Goal: Task Accomplishment & Management: Manage account settings

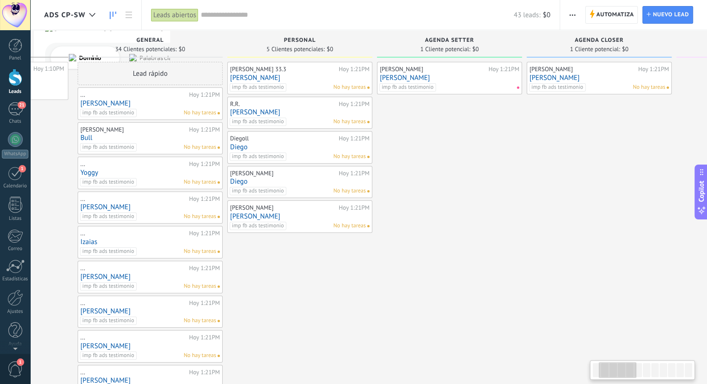
scroll to position [0, 121]
drag, startPoint x: 555, startPoint y: 266, endPoint x: 481, endPoint y: 263, distance: 74.0
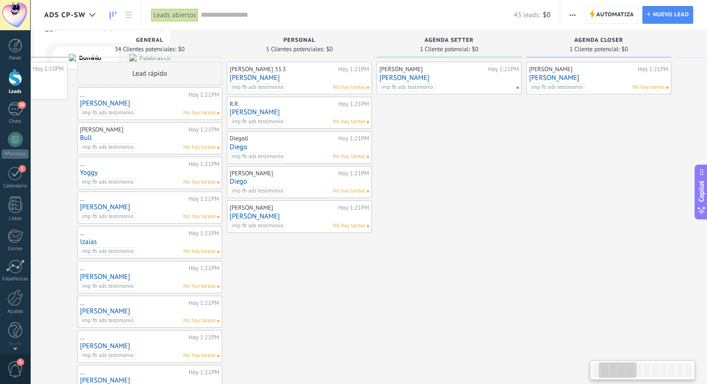
scroll to position [0, 122]
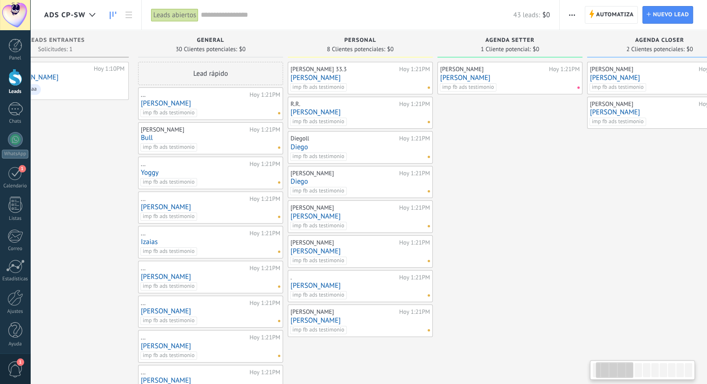
scroll to position [0, 120]
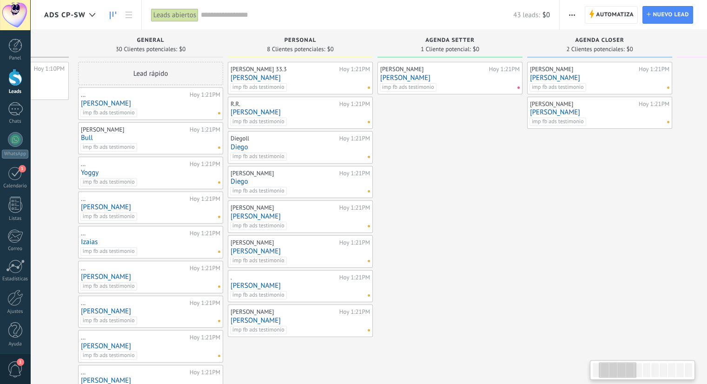
drag, startPoint x: 584, startPoint y: 216, endPoint x: 467, endPoint y: 216, distance: 117.2
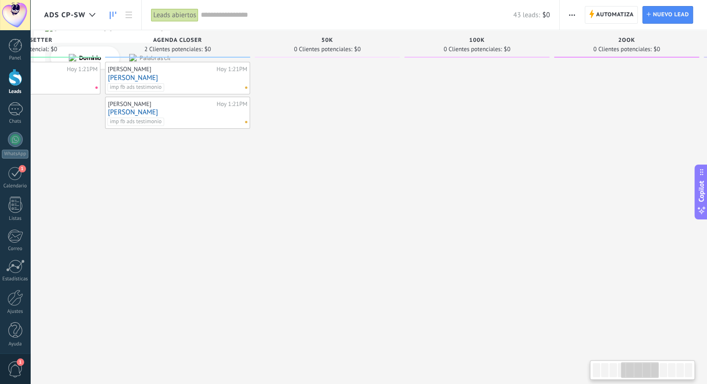
drag, startPoint x: 589, startPoint y: 233, endPoint x: 202, endPoint y: 234, distance: 386.4
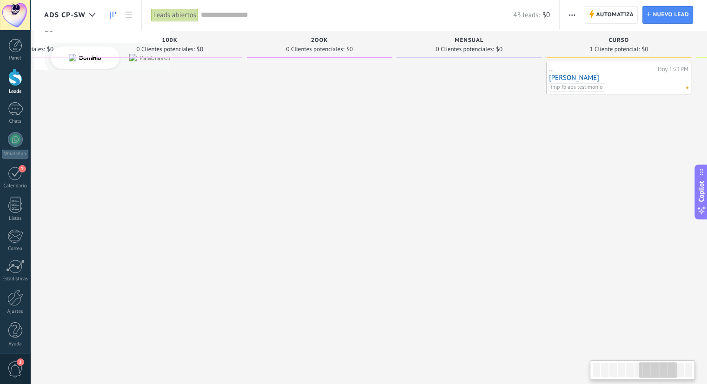
scroll to position [0, 853]
drag, startPoint x: 505, startPoint y: 235, endPoint x: 239, endPoint y: 239, distance: 266.0
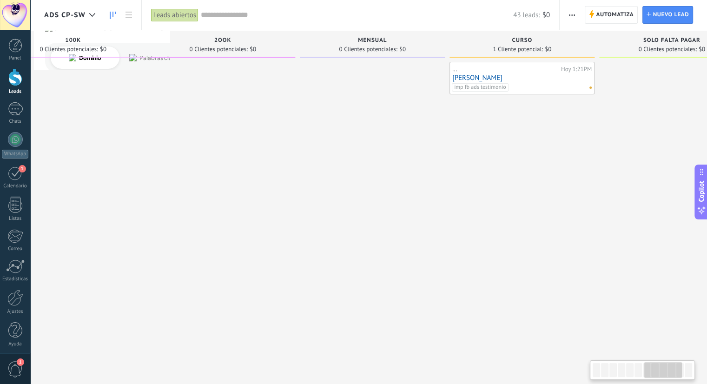
scroll to position [0, 948]
drag, startPoint x: 426, startPoint y: 227, endPoint x: 335, endPoint y: 233, distance: 90.8
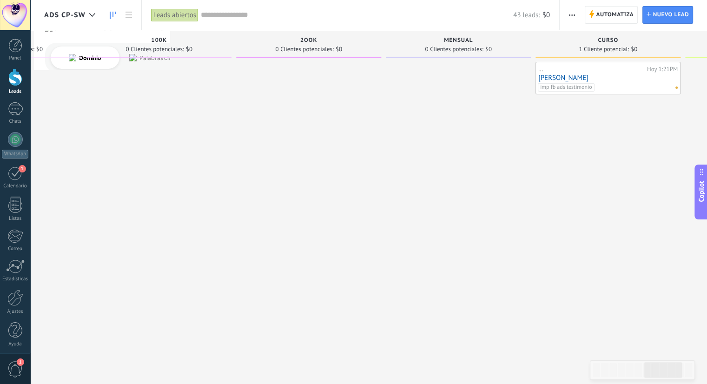
drag, startPoint x: 324, startPoint y: 219, endPoint x: 442, endPoint y: 219, distance: 118.1
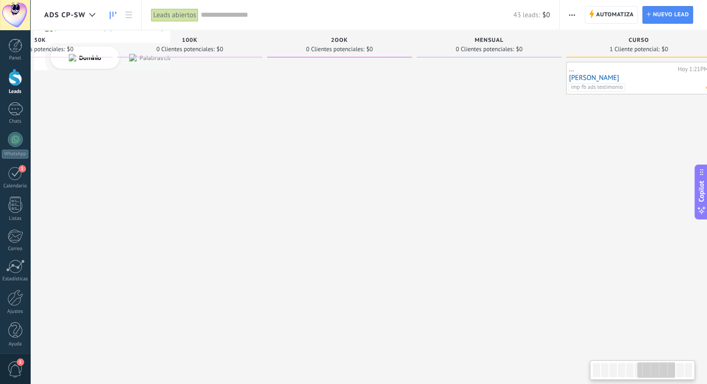
drag, startPoint x: 307, startPoint y: 225, endPoint x: 510, endPoint y: 224, distance: 202.7
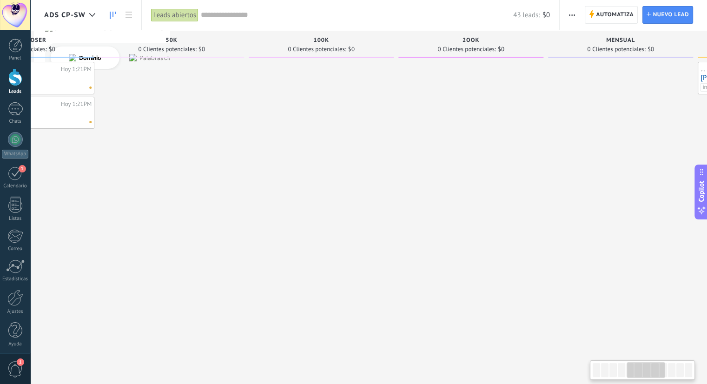
drag, startPoint x: 551, startPoint y: 211, endPoint x: 299, endPoint y: 213, distance: 252.0
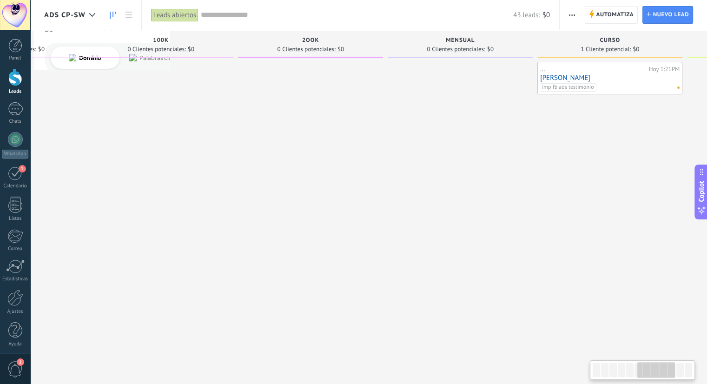
drag, startPoint x: 438, startPoint y: 174, endPoint x: 427, endPoint y: 186, distance: 15.8
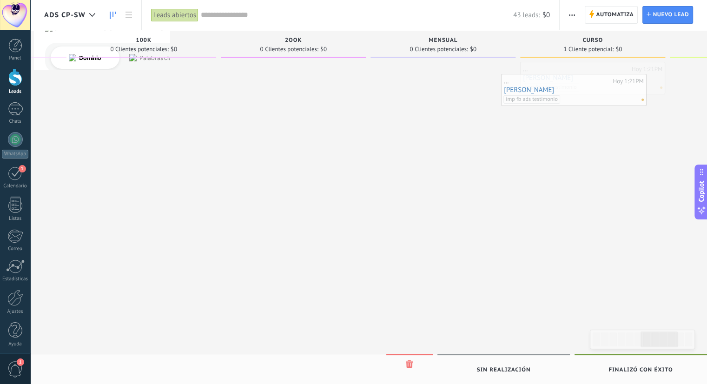
drag, startPoint x: 608, startPoint y: 75, endPoint x: 457, endPoint y: 97, distance: 152.8
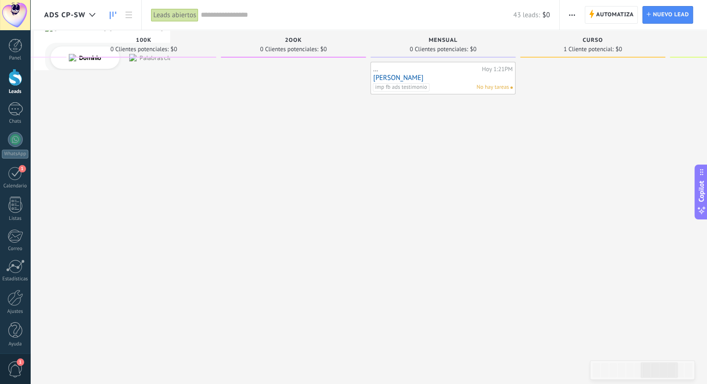
click at [450, 87] on div "imp fb ads testimonio No hay tareas" at bounding box center [441, 87] width 136 height 8
drag, startPoint x: 427, startPoint y: 179, endPoint x: 591, endPoint y: 169, distance: 164.4
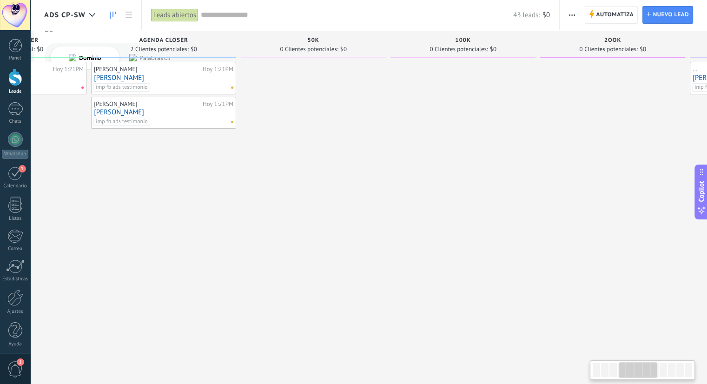
drag, startPoint x: 441, startPoint y: 208, endPoint x: 565, endPoint y: 192, distance: 125.3
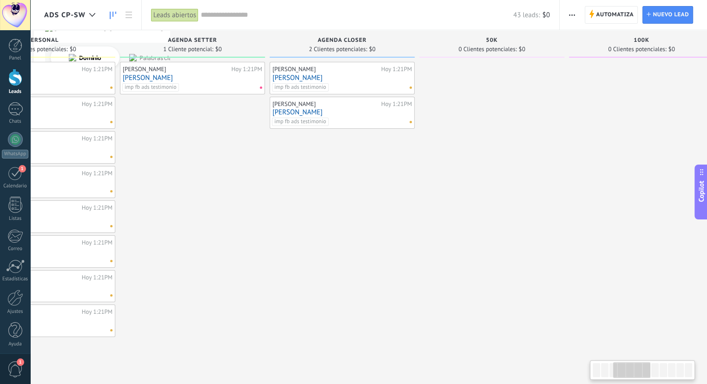
drag, startPoint x: 447, startPoint y: 224, endPoint x: 355, endPoint y: 227, distance: 91.7
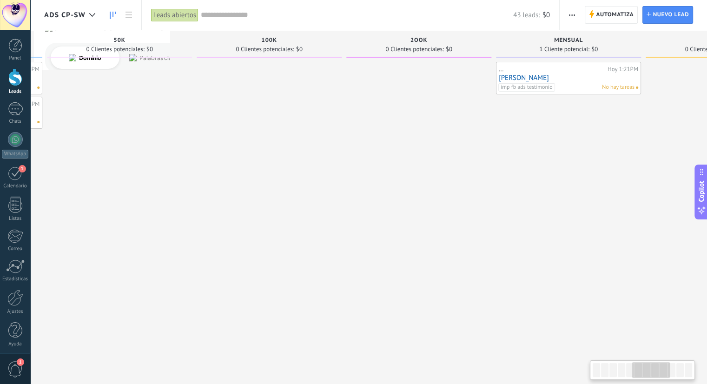
drag, startPoint x: 450, startPoint y: 220, endPoint x: 180, endPoint y: 219, distance: 269.7
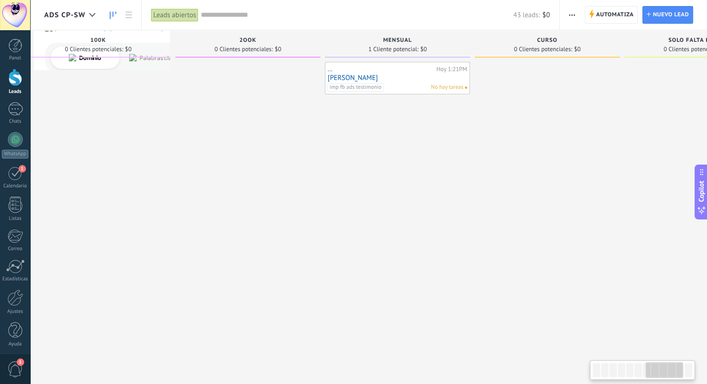
drag, startPoint x: 343, startPoint y: 195, endPoint x: 133, endPoint y: 201, distance: 210.7
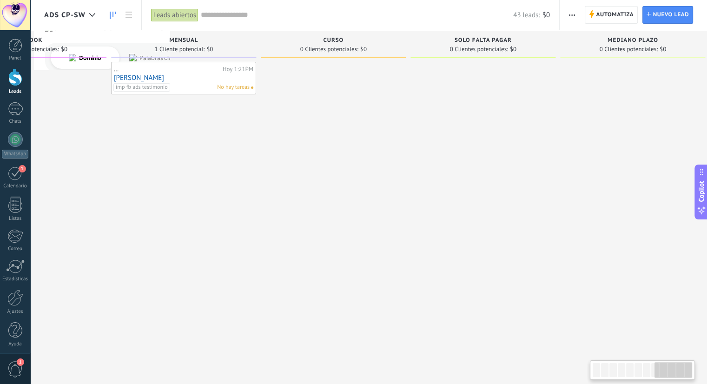
scroll to position [0, 1148]
drag, startPoint x: 390, startPoint y: 201, endPoint x: 195, endPoint y: 211, distance: 195.1
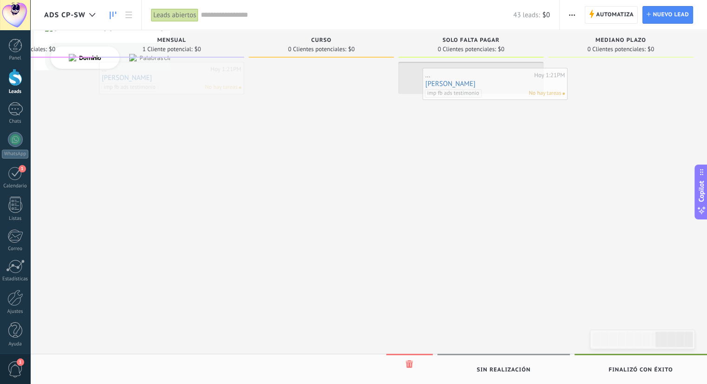
drag, startPoint x: 155, startPoint y: 73, endPoint x: 478, endPoint y: 79, distance: 323.7
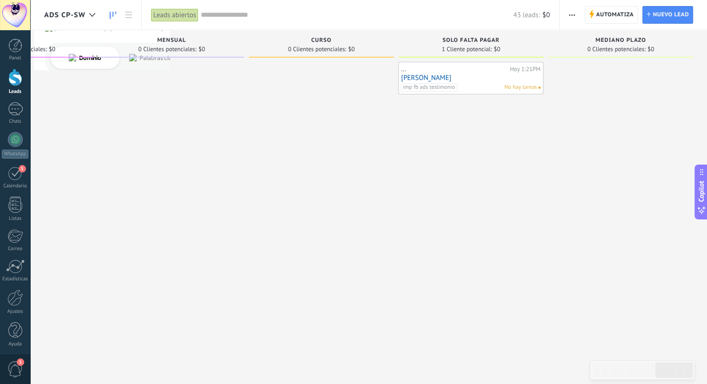
click at [606, 17] on span "Automatiza" at bounding box center [615, 15] width 38 height 17
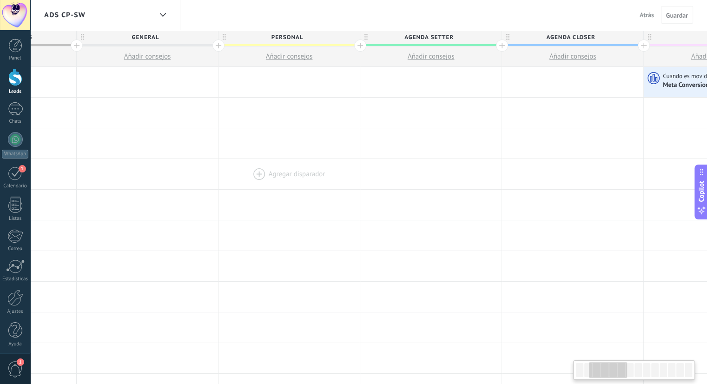
drag, startPoint x: 406, startPoint y: 160, endPoint x: 288, endPoint y: 169, distance: 118.0
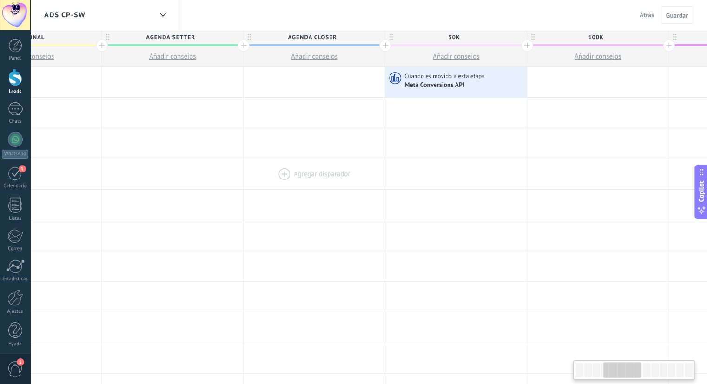
drag, startPoint x: 545, startPoint y: 169, endPoint x: 287, endPoint y: 179, distance: 257.8
click at [287, 179] on div at bounding box center [314, 174] width 141 height 30
drag, startPoint x: 549, startPoint y: 179, endPoint x: 223, endPoint y: 199, distance: 326.1
click at [231, 198] on div "**********" at bounding box center [669, 389] width 1986 height 644
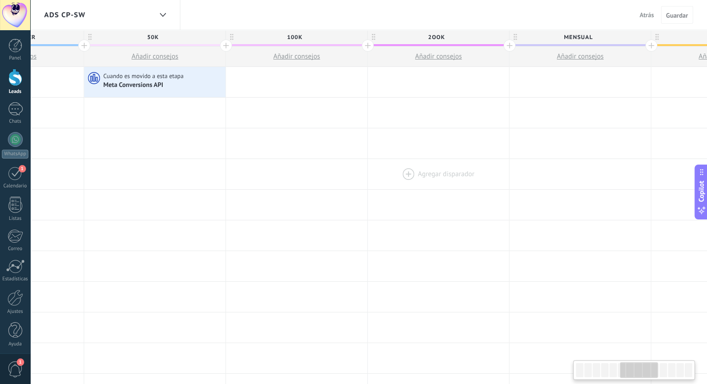
drag, startPoint x: 565, startPoint y: 180, endPoint x: 308, endPoint y: 186, distance: 256.3
click at [510, 186] on div at bounding box center [580, 174] width 141 height 30
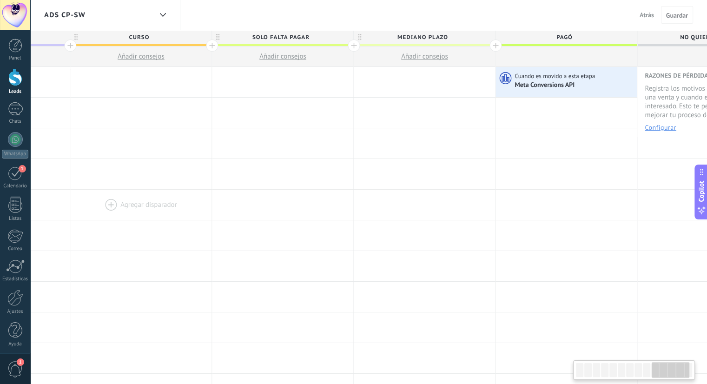
scroll to position [0, 1388]
drag, startPoint x: 542, startPoint y: 176, endPoint x: 172, endPoint y: 207, distance: 371.4
click at [647, 18] on span "Atrás" at bounding box center [647, 15] width 14 height 8
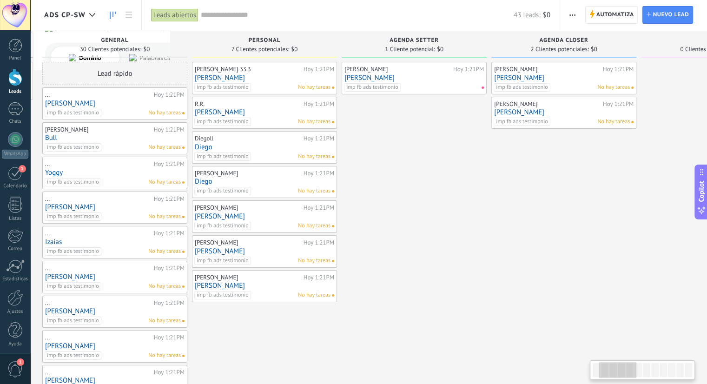
drag, startPoint x: 487, startPoint y: 211, endPoint x: 458, endPoint y: 216, distance: 29.8
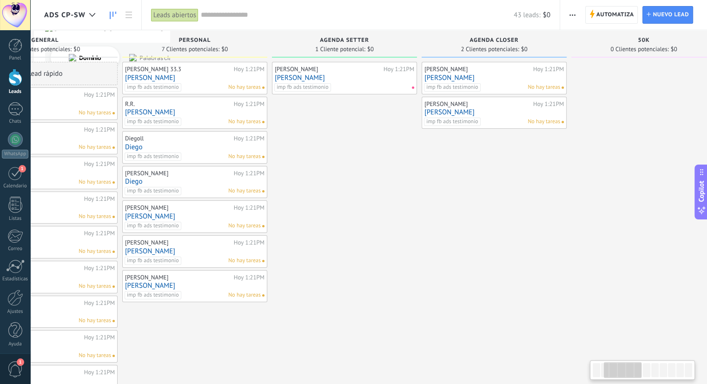
drag, startPoint x: 585, startPoint y: 205, endPoint x: 411, endPoint y: 224, distance: 175.8
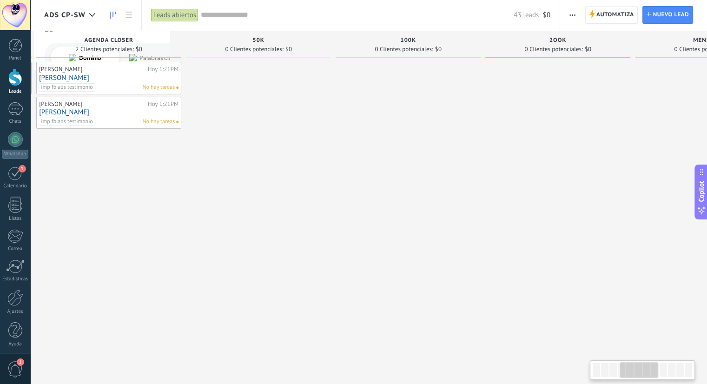
drag, startPoint x: 599, startPoint y: 207, endPoint x: 230, endPoint y: 215, distance: 368.8
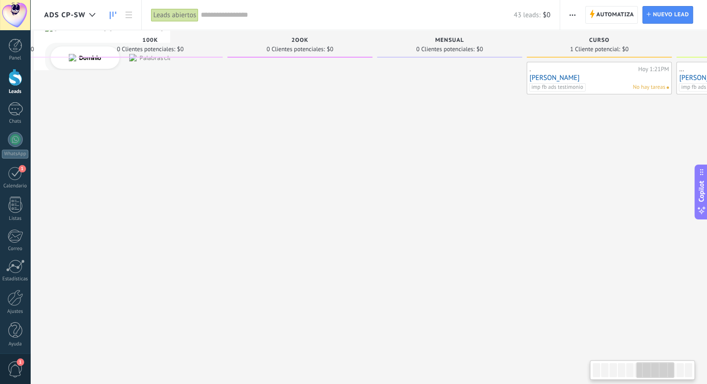
drag, startPoint x: 478, startPoint y: 192, endPoint x: 221, endPoint y: 212, distance: 257.5
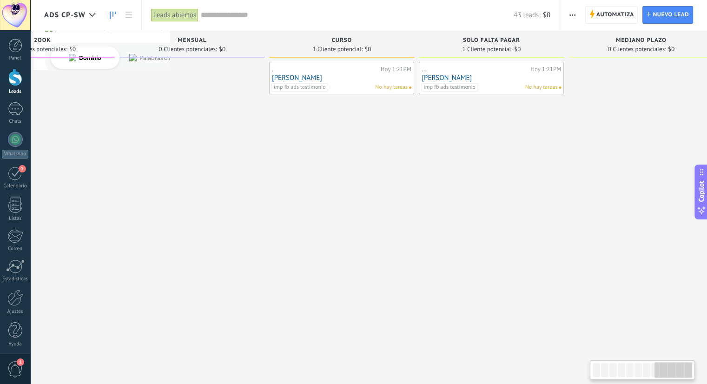
scroll to position [0, 1128]
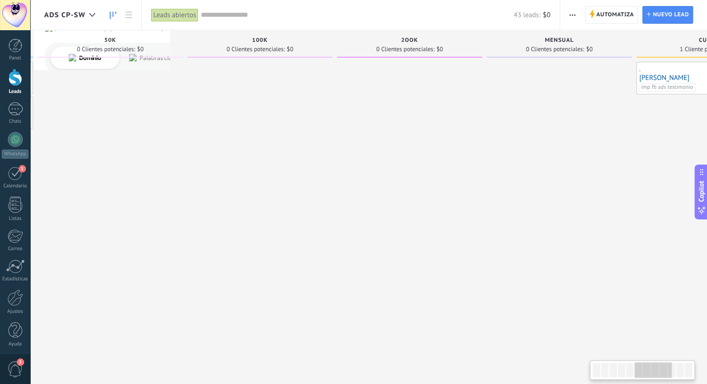
drag, startPoint x: 436, startPoint y: 200, endPoint x: 659, endPoint y: 148, distance: 229.2
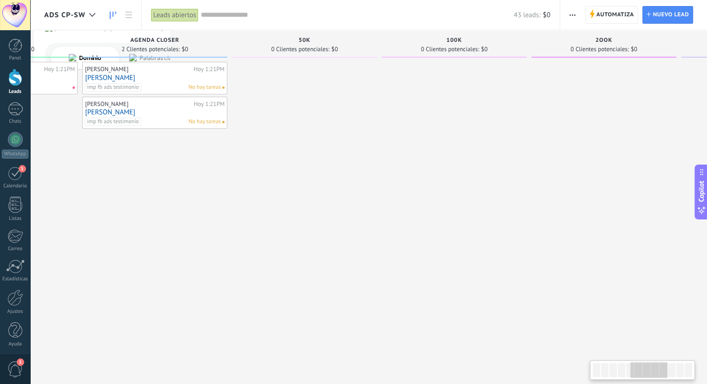
drag, startPoint x: 377, startPoint y: 181, endPoint x: 472, endPoint y: 190, distance: 95.8
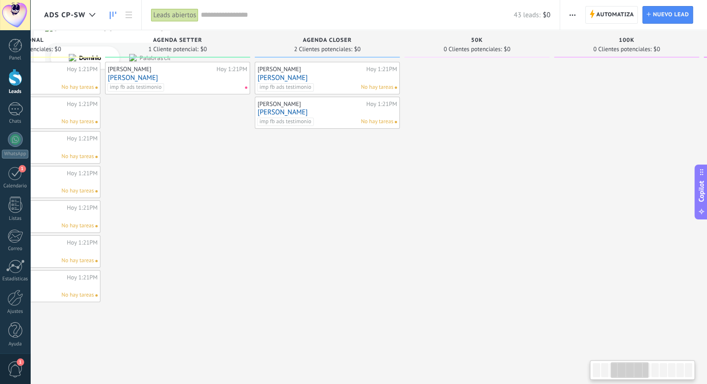
drag, startPoint x: 366, startPoint y: 199, endPoint x: 371, endPoint y: 210, distance: 11.9
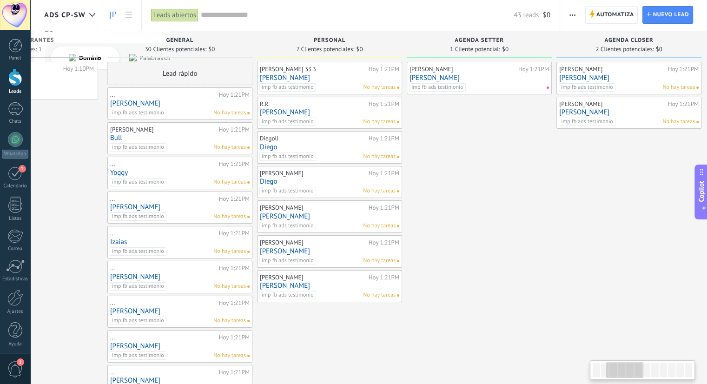
drag, startPoint x: 424, startPoint y: 205, endPoint x: 592, endPoint y: 200, distance: 168.4
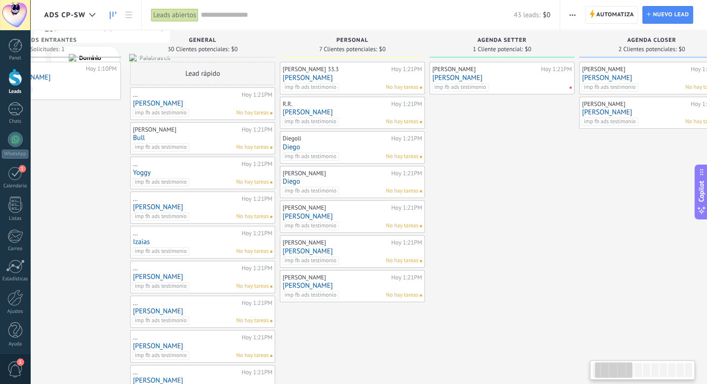
scroll to position [0, 0]
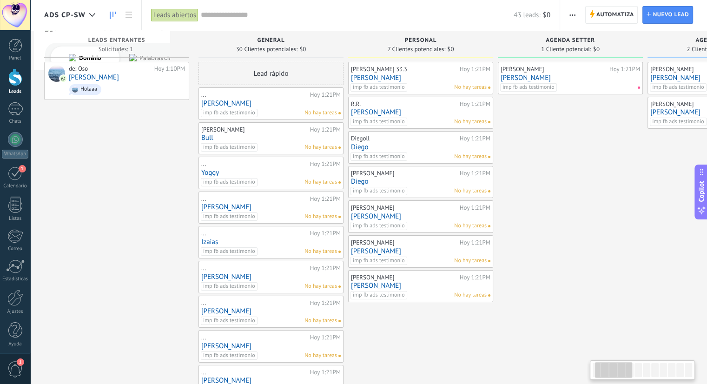
drag, startPoint x: 474, startPoint y: 237, endPoint x: 584, endPoint y: 240, distance: 109.8
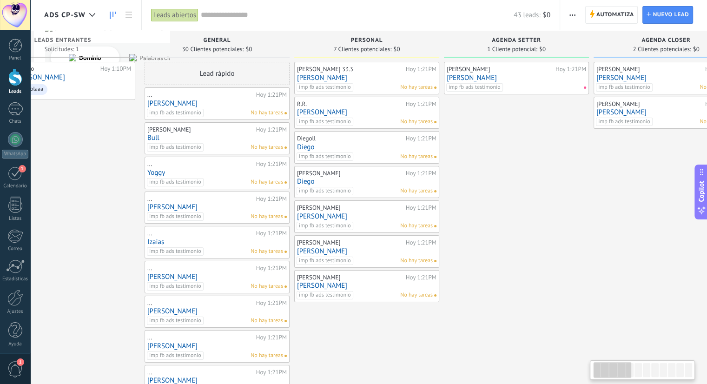
scroll to position [0, 60]
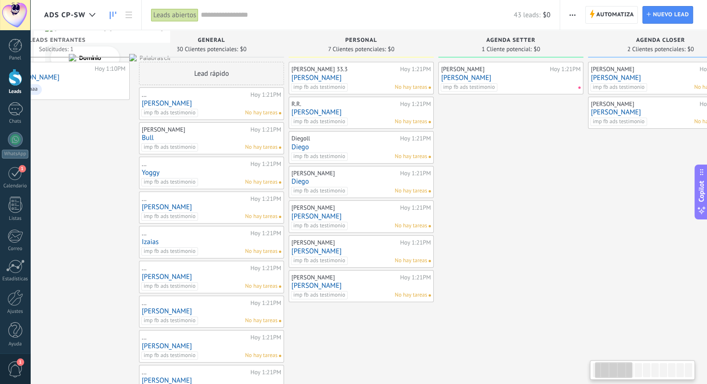
drag, startPoint x: 557, startPoint y: 166, endPoint x: 498, endPoint y: 171, distance: 58.7
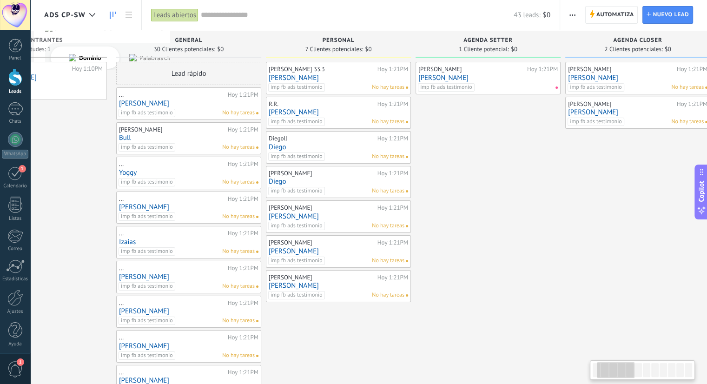
scroll to position [0, 91]
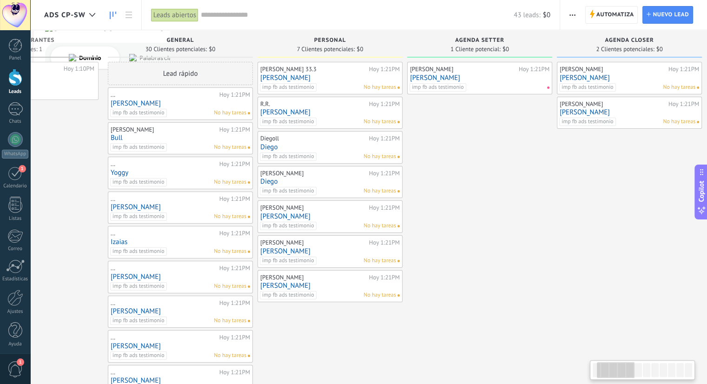
drag, startPoint x: 512, startPoint y: 185, endPoint x: 481, endPoint y: 188, distance: 30.8
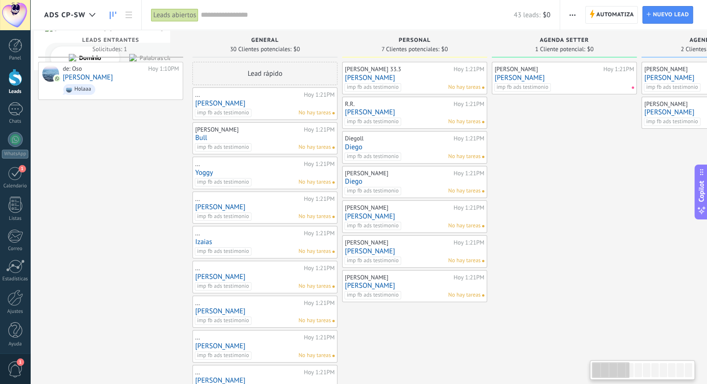
scroll to position [0, 0]
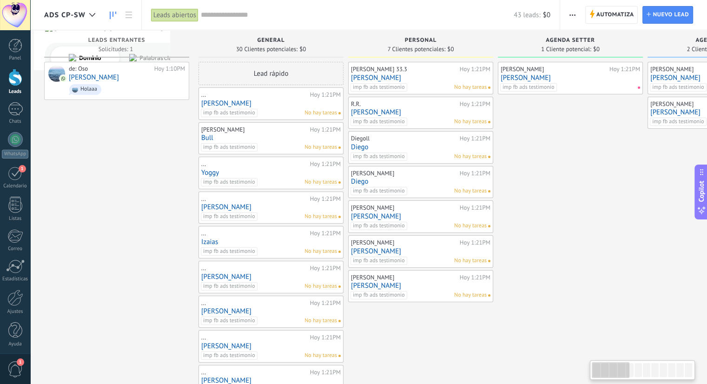
drag, startPoint x: 432, startPoint y: 159, endPoint x: 536, endPoint y: 160, distance: 104.6
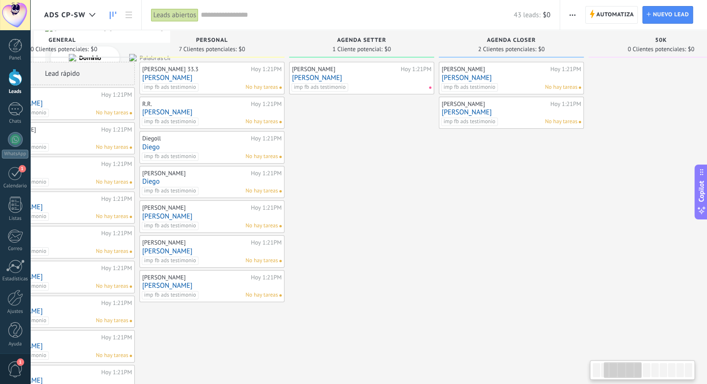
scroll to position [0, 212]
drag, startPoint x: 566, startPoint y: 144, endPoint x: 356, endPoint y: 147, distance: 210.7
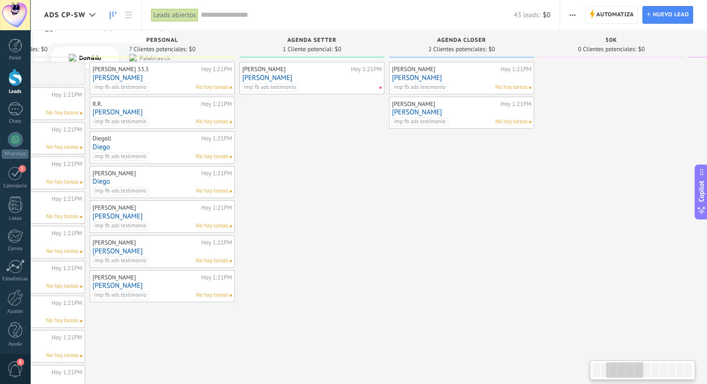
scroll to position [0, 260]
drag, startPoint x: 455, startPoint y: 183, endPoint x: 408, endPoint y: 183, distance: 47.0
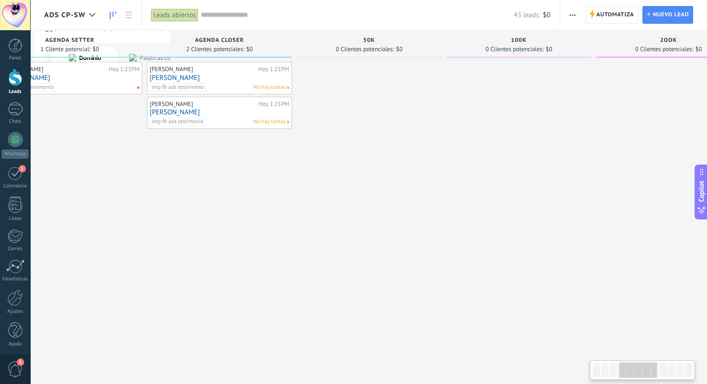
drag, startPoint x: 509, startPoint y: 173, endPoint x: 270, endPoint y: 200, distance: 240.6
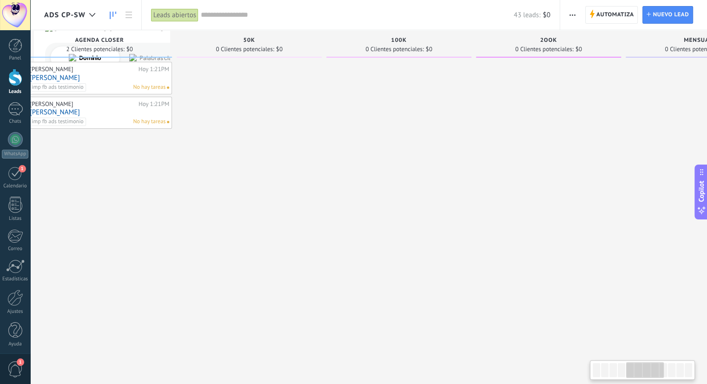
drag, startPoint x: 485, startPoint y: 177, endPoint x: 363, endPoint y: 186, distance: 121.7
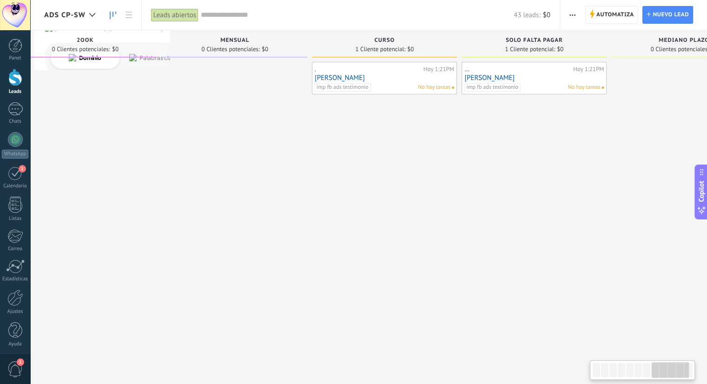
drag, startPoint x: 556, startPoint y: 84, endPoint x: 106, endPoint y: 133, distance: 452.8
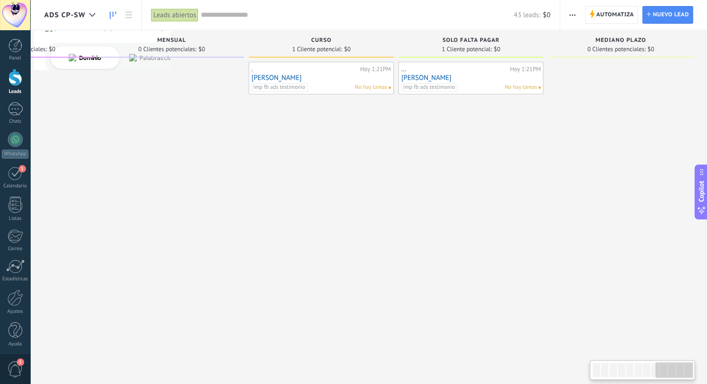
drag, startPoint x: 434, startPoint y: 141, endPoint x: 317, endPoint y: 144, distance: 117.2
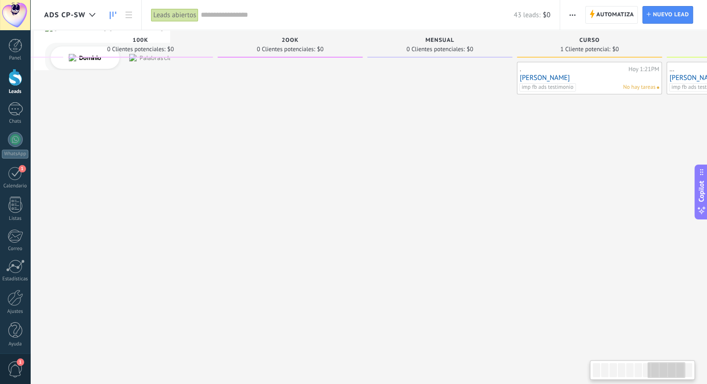
drag, startPoint x: 182, startPoint y: 173, endPoint x: 541, endPoint y: 159, distance: 359.8
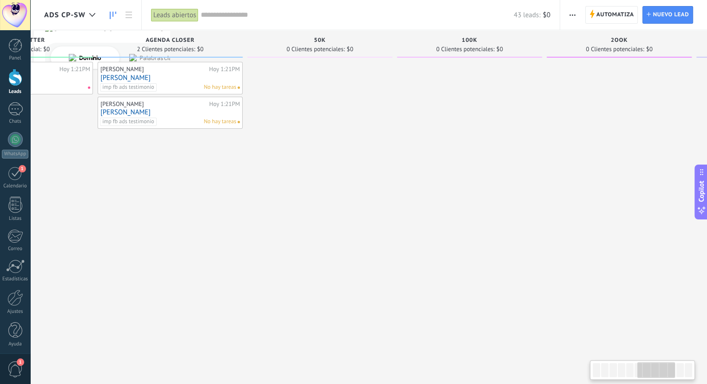
drag, startPoint x: 263, startPoint y: 186, endPoint x: 533, endPoint y: 168, distance: 271.2
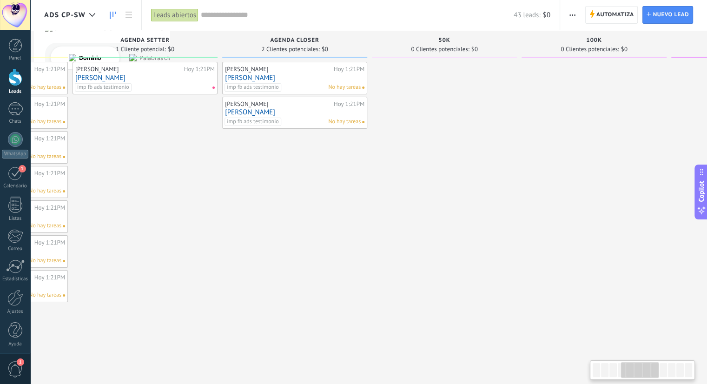
drag, startPoint x: 330, startPoint y: 186, endPoint x: 460, endPoint y: 184, distance: 130.2
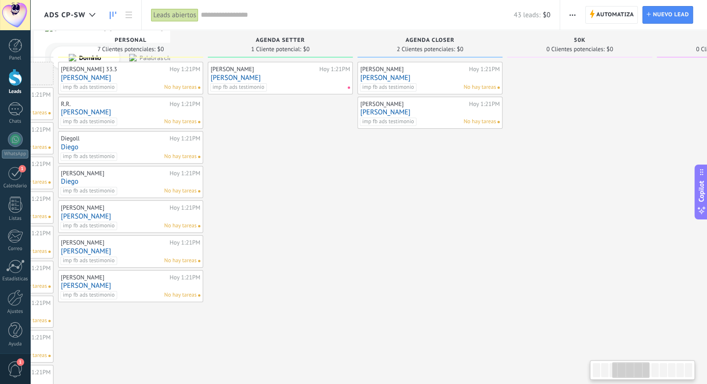
drag, startPoint x: 273, startPoint y: 224, endPoint x: 453, endPoint y: 200, distance: 181.5
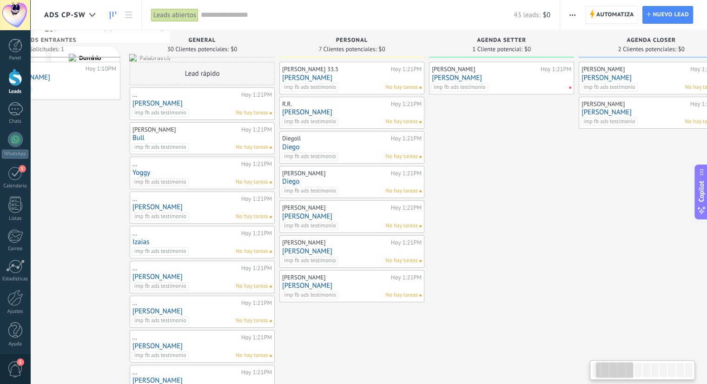
drag, startPoint x: 477, startPoint y: 245, endPoint x: 503, endPoint y: 239, distance: 26.7
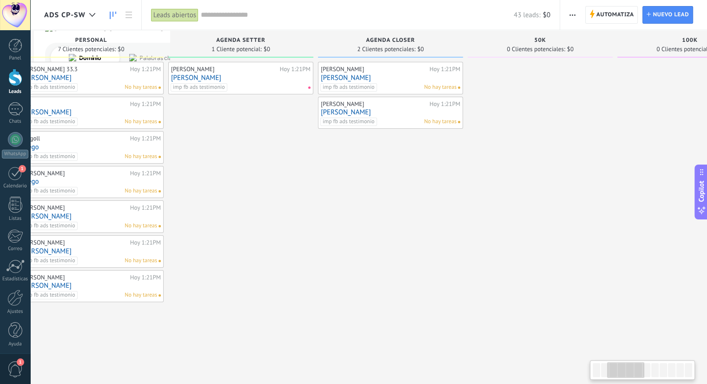
drag, startPoint x: 514, startPoint y: 196, endPoint x: 294, endPoint y: 198, distance: 220.0
drag, startPoint x: 454, startPoint y: 196, endPoint x: 286, endPoint y: 207, distance: 167.7
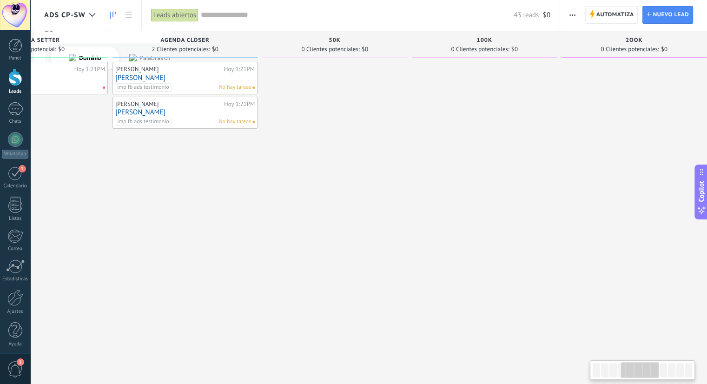
drag, startPoint x: 419, startPoint y: 179, endPoint x: 322, endPoint y: 184, distance: 97.8
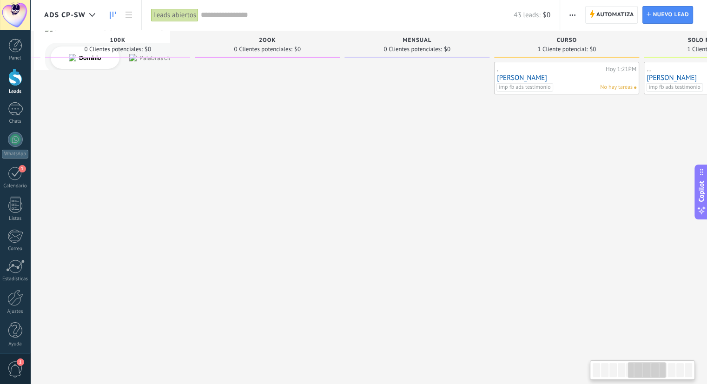
drag, startPoint x: 562, startPoint y: 93, endPoint x: 336, endPoint y: 97, distance: 225.6
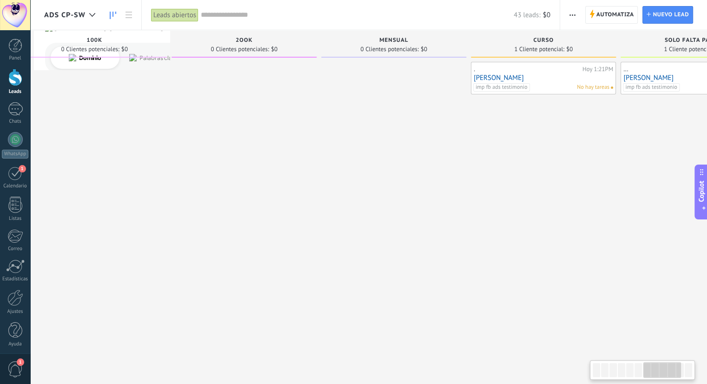
click at [609, 18] on span "Automatiza" at bounding box center [616, 15] width 38 height 17
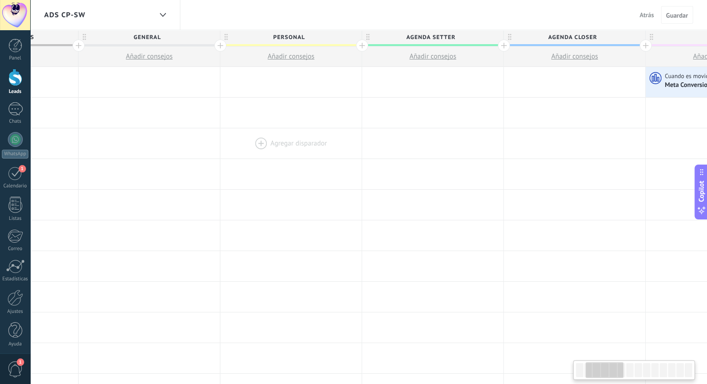
drag, startPoint x: 520, startPoint y: 137, endPoint x: 281, endPoint y: 140, distance: 239.0
click at [273, 140] on div at bounding box center [290, 143] width 141 height 30
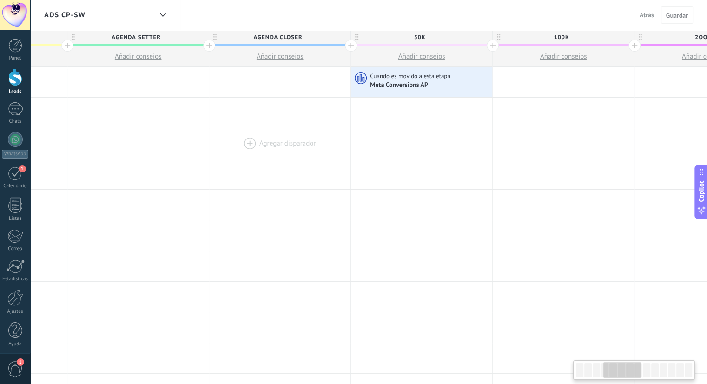
drag, startPoint x: 297, startPoint y: 141, endPoint x: 247, endPoint y: 141, distance: 49.3
click at [247, 141] on div at bounding box center [279, 143] width 141 height 30
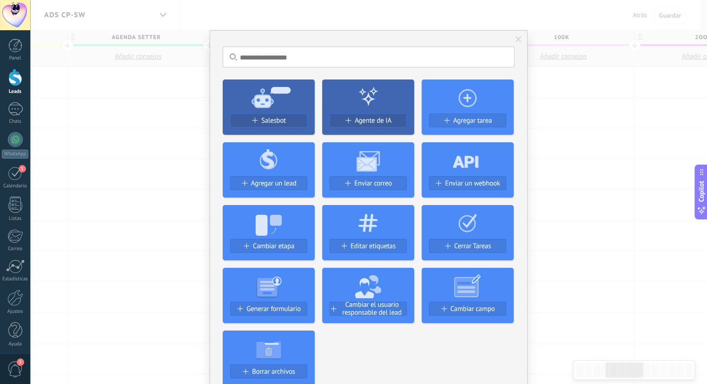
scroll to position [0, 557]
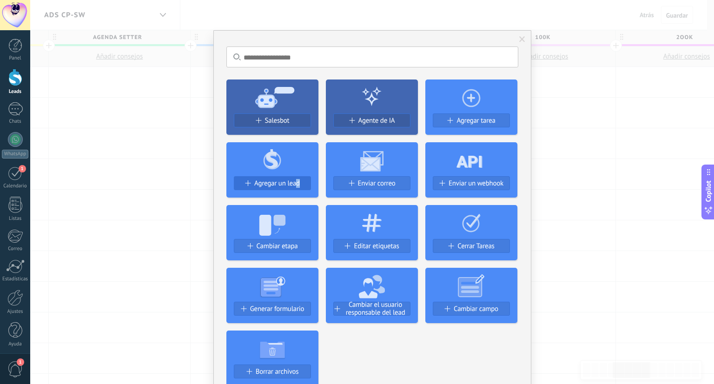
drag, startPoint x: 414, startPoint y: 173, endPoint x: 295, endPoint y: 184, distance: 119.1
click at [295, 184] on div "Salesbot Agente de IA Agregar tarea Agregar un lead Enviar correo Enviar un web…" at bounding box center [372, 229] width 292 height 314
click at [595, 19] on div "No hay resultados Salesbot Agente de IA Agregar tarea Agregar un lead Enviar co…" at bounding box center [372, 192] width 684 height 384
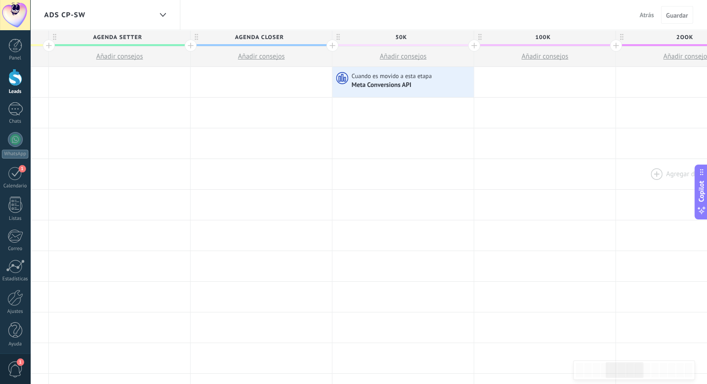
drag, startPoint x: 333, startPoint y: 163, endPoint x: 501, endPoint y: 161, distance: 168.3
click at [474, 163] on div at bounding box center [544, 174] width 141 height 30
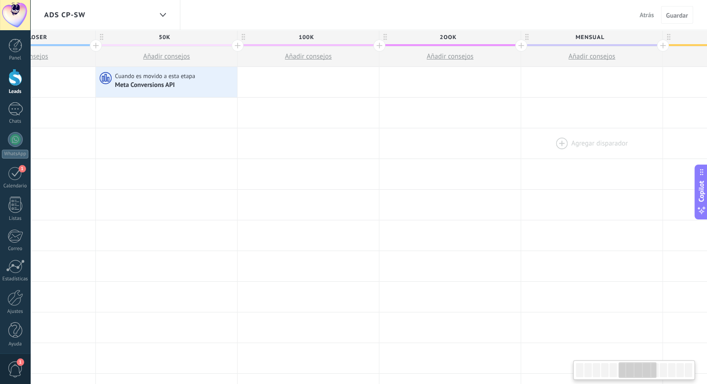
click at [521, 148] on div at bounding box center [591, 143] width 141 height 30
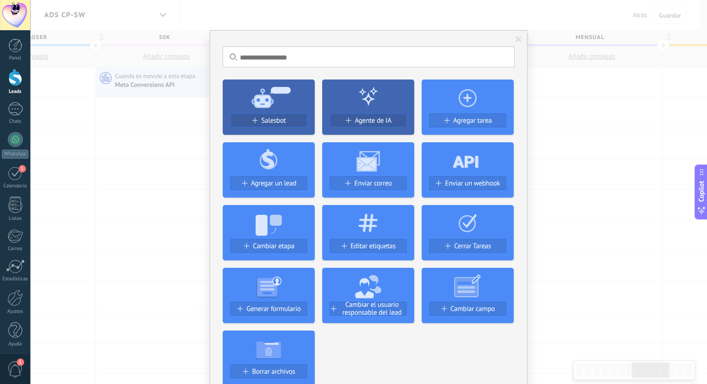
drag, startPoint x: 488, startPoint y: 135, endPoint x: 347, endPoint y: 138, distance: 140.9
click at [333, 136] on div "No hay resultados Salesbot Agente de IA Agregar tarea Agregar un lead Enviar co…" at bounding box center [368, 192] width 677 height 384
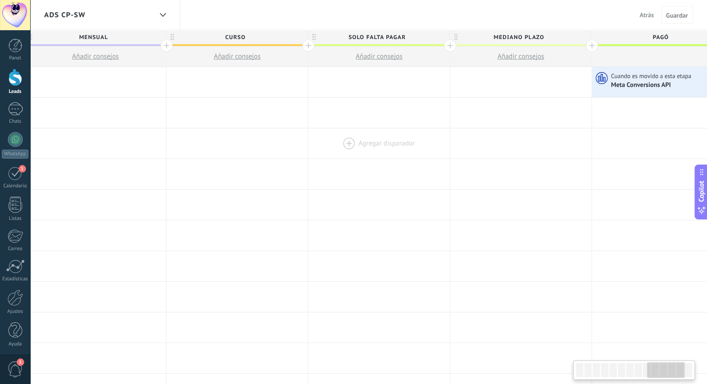
scroll to position [0, 1384]
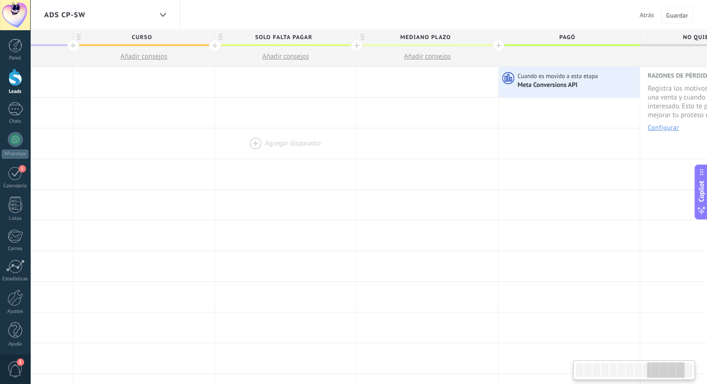
drag, startPoint x: 414, startPoint y: 112, endPoint x: 242, endPoint y: 139, distance: 173.7
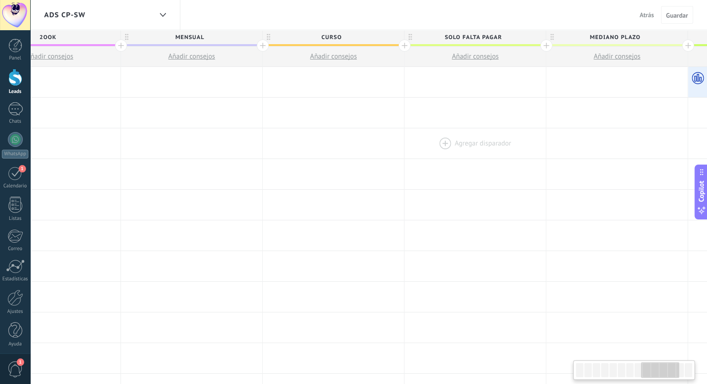
drag, startPoint x: 457, startPoint y: 130, endPoint x: 492, endPoint y: 136, distance: 35.5
click at [512, 131] on div at bounding box center [475, 143] width 141 height 30
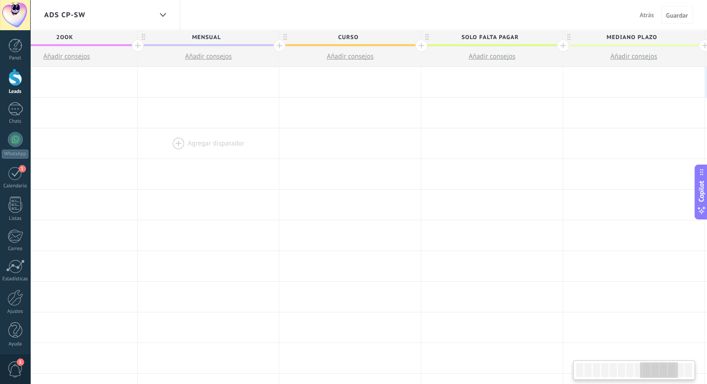
click at [279, 149] on div at bounding box center [208, 143] width 141 height 30
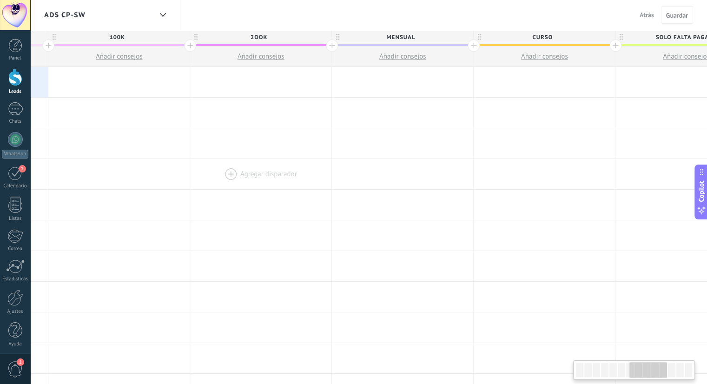
drag, startPoint x: 397, startPoint y: 176, endPoint x: 458, endPoint y: 176, distance: 60.5
click at [332, 176] on div at bounding box center [260, 174] width 141 height 30
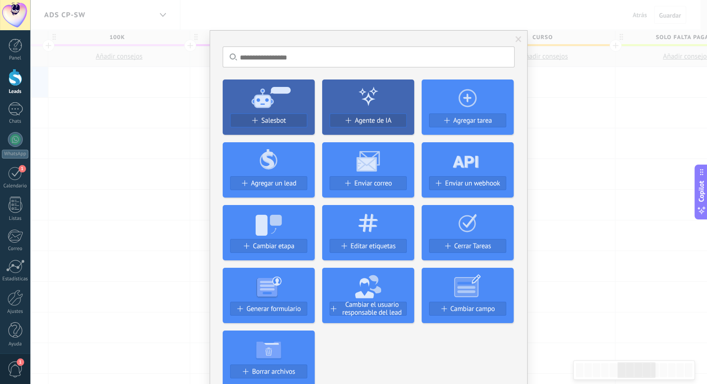
scroll to position [0, 767]
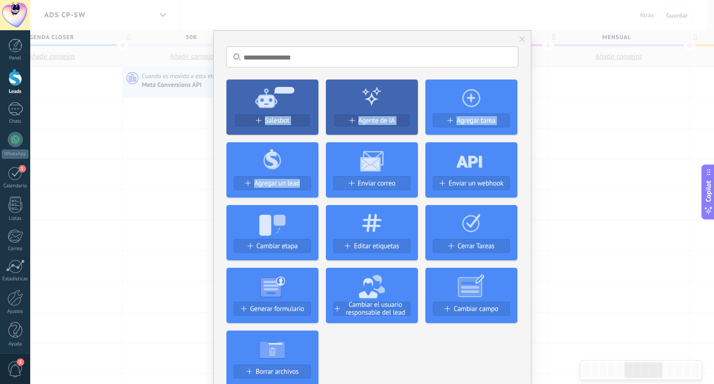
drag, startPoint x: 292, startPoint y: 191, endPoint x: 318, endPoint y: 191, distance: 26.0
click at [318, 191] on div "No hay resultados Salesbot Agente de IA Agregar tarea Agregar un lead Enviar co…" at bounding box center [372, 192] width 684 height 384
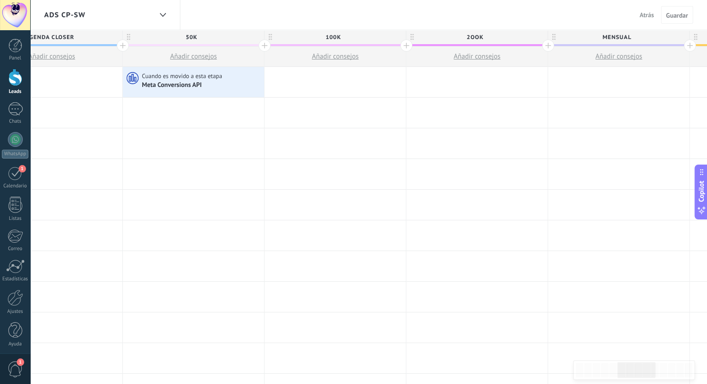
click at [652, 15] on span "Atrás" at bounding box center [647, 15] width 14 height 8
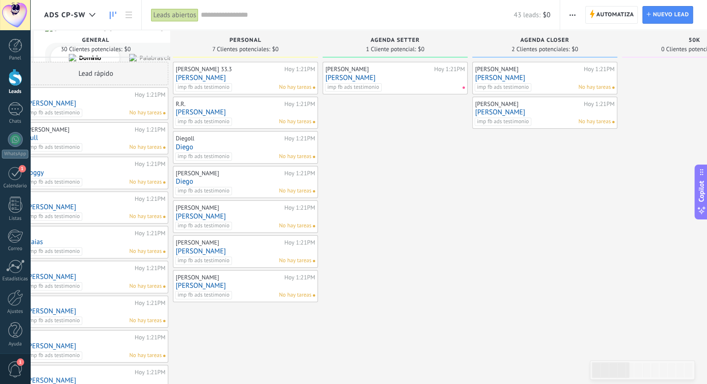
drag, startPoint x: 440, startPoint y: 165, endPoint x: 388, endPoint y: 167, distance: 52.1
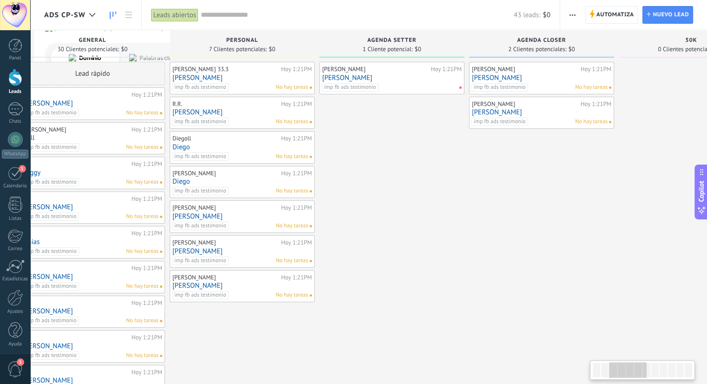
scroll to position [0, 497]
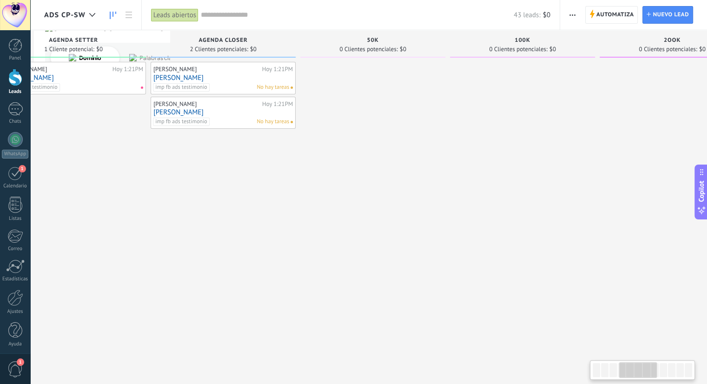
drag, startPoint x: 433, startPoint y: 146, endPoint x: 238, endPoint y: 146, distance: 194.8
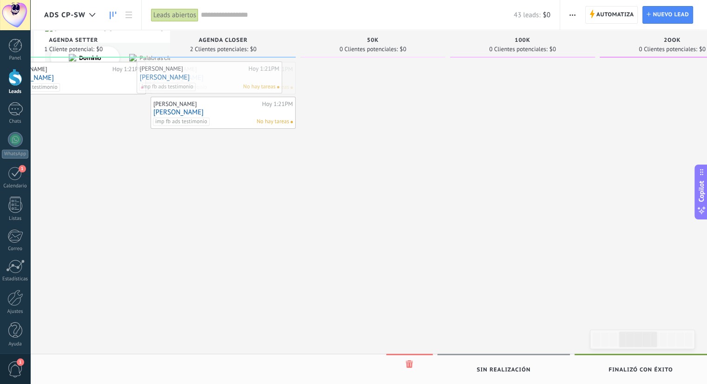
drag, startPoint x: 231, startPoint y: 80, endPoint x: 217, endPoint y: 79, distance: 13.5
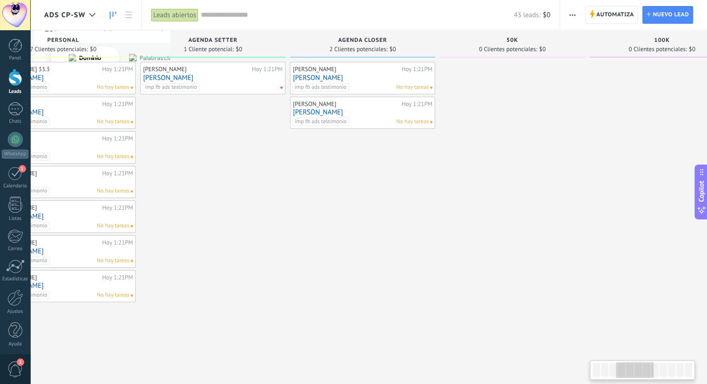
drag, startPoint x: 240, startPoint y: 194, endPoint x: 381, endPoint y: 202, distance: 141.6
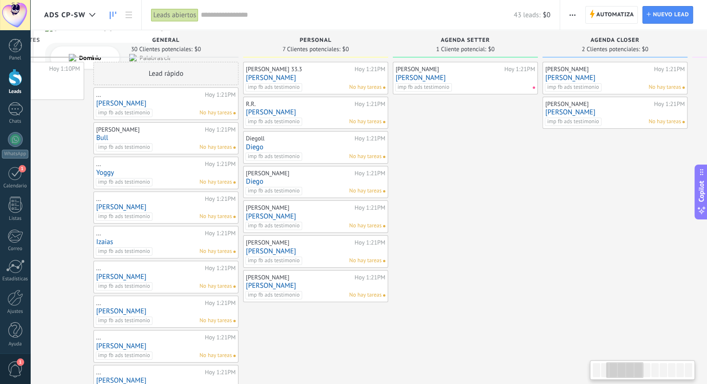
drag, startPoint x: 298, startPoint y: 214, endPoint x: 490, endPoint y: 206, distance: 192.7
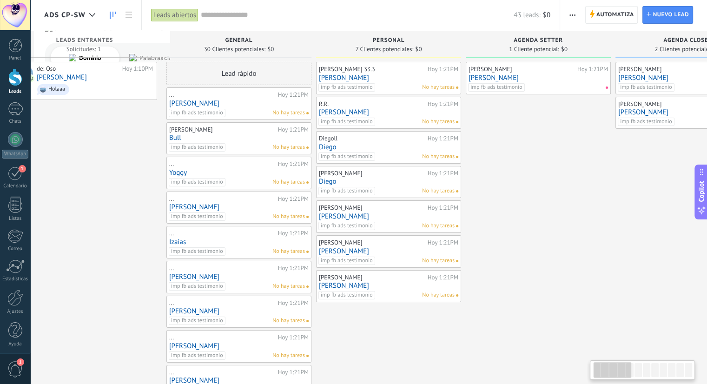
scroll to position [0, 29]
drag, startPoint x: 444, startPoint y: 222, endPoint x: 515, endPoint y: 208, distance: 73.0
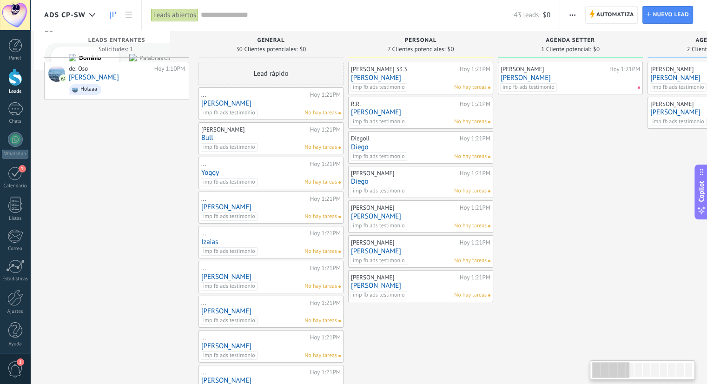
drag, startPoint x: 154, startPoint y: 202, endPoint x: 158, endPoint y: 172, distance: 30.5
drag, startPoint x: 162, startPoint y: 248, endPoint x: 159, endPoint y: 213, distance: 35.5
drag, startPoint x: 147, startPoint y: 239, endPoint x: 165, endPoint y: 236, distance: 17.8
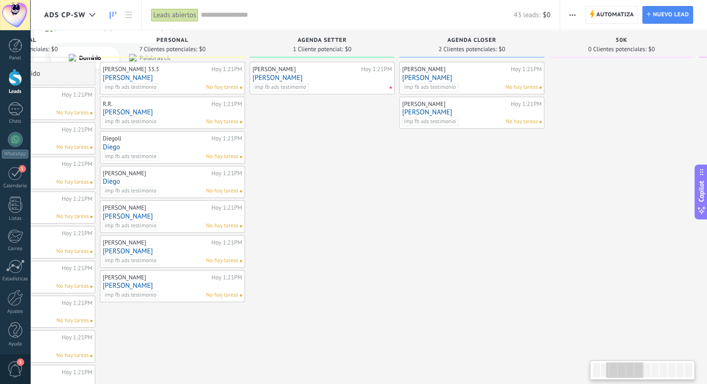
scroll to position [0, 249]
drag, startPoint x: 548, startPoint y: 151, endPoint x: 301, endPoint y: 164, distance: 247.3
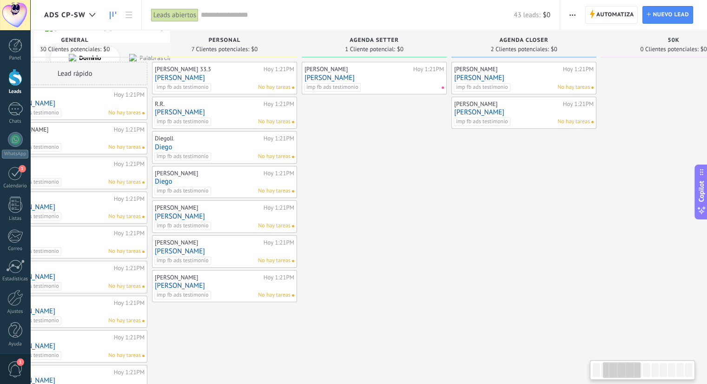
drag, startPoint x: 297, startPoint y: 179, endPoint x: 369, endPoint y: 176, distance: 72.1
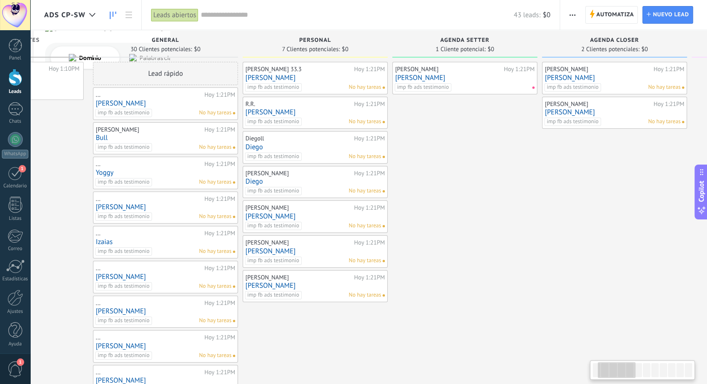
drag, startPoint x: 351, startPoint y: 178, endPoint x: 443, endPoint y: 174, distance: 91.7
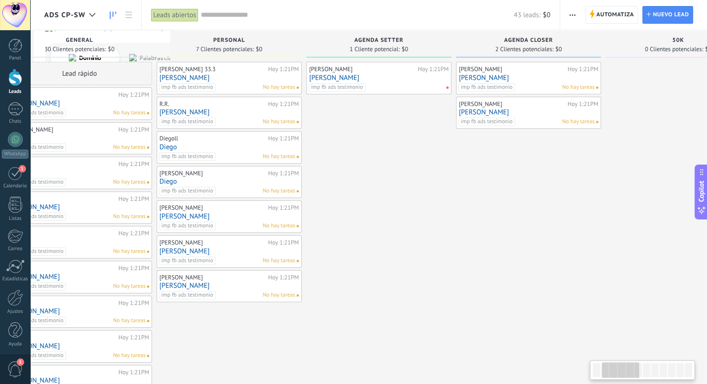
drag, startPoint x: 485, startPoint y: 178, endPoint x: 368, endPoint y: 177, distance: 117.2
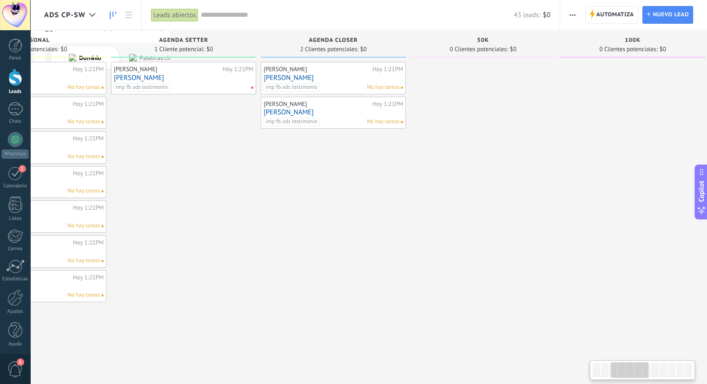
drag, startPoint x: 433, startPoint y: 182, endPoint x: 283, endPoint y: 181, distance: 149.7
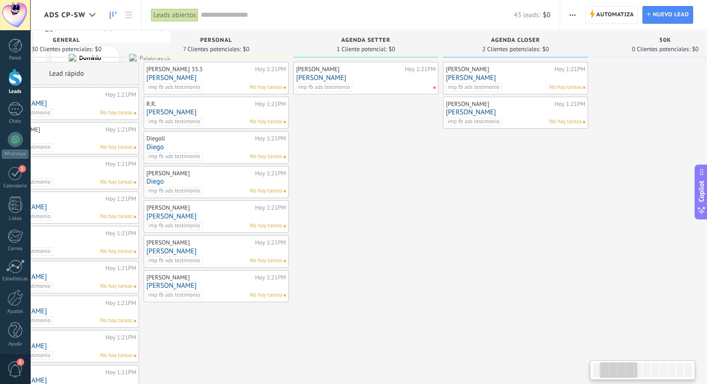
scroll to position [0, 17]
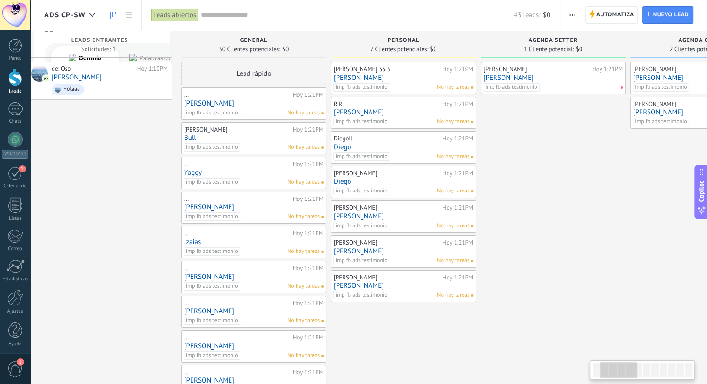
drag, startPoint x: 192, startPoint y: 183, endPoint x: 550, endPoint y: 197, distance: 357.9
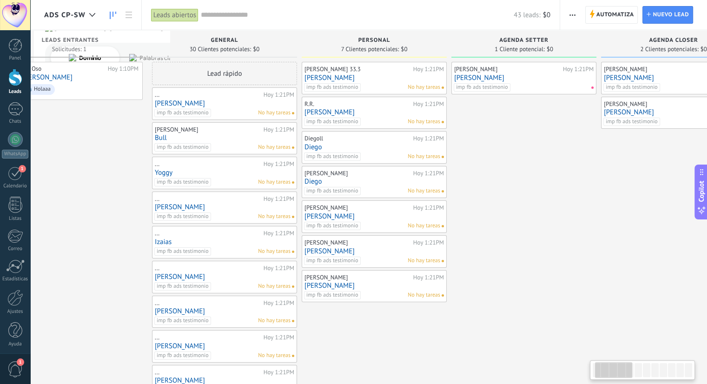
drag, startPoint x: 567, startPoint y: 160, endPoint x: 521, endPoint y: 161, distance: 46.5
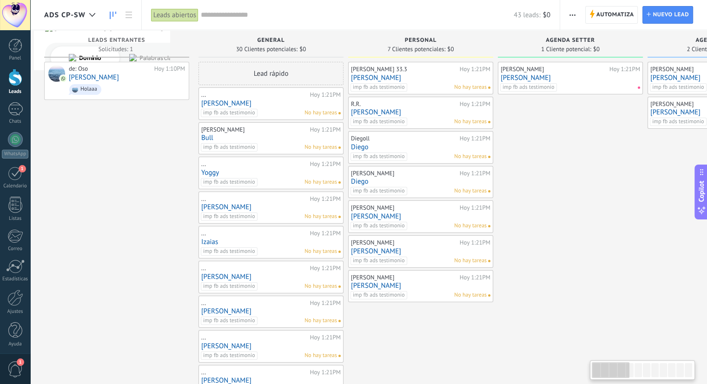
drag, startPoint x: 501, startPoint y: 155, endPoint x: 586, endPoint y: 154, distance: 85.1
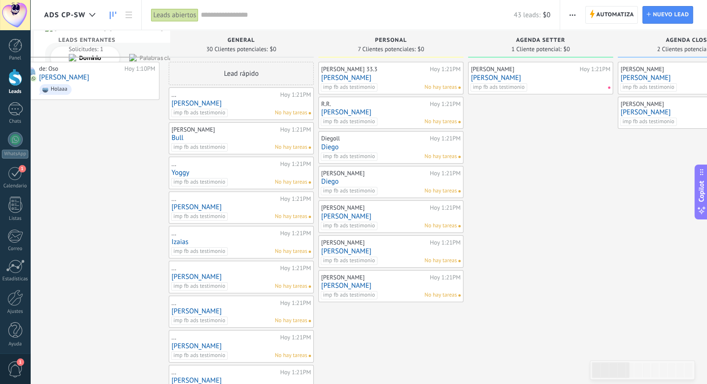
drag, startPoint x: 574, startPoint y: 141, endPoint x: 544, endPoint y: 143, distance: 29.9
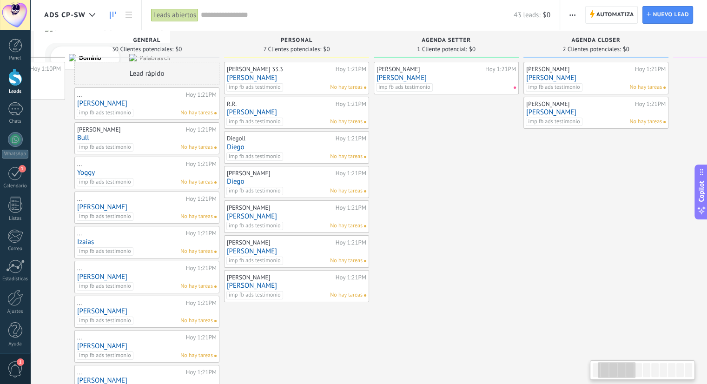
drag, startPoint x: 548, startPoint y: 226, endPoint x: 445, endPoint y: 233, distance: 103.5
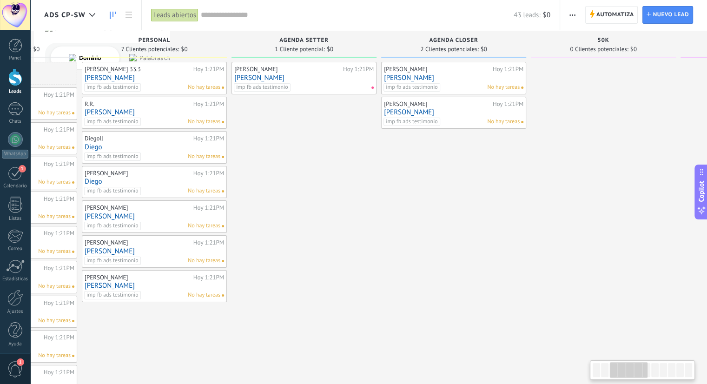
drag, startPoint x: 527, startPoint y: 229, endPoint x: 354, endPoint y: 234, distance: 173.5
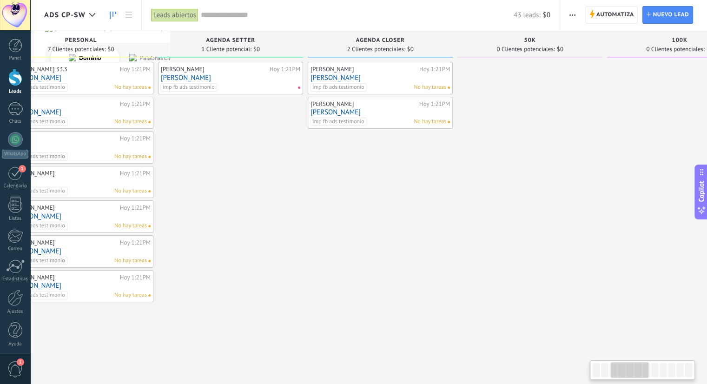
drag, startPoint x: 522, startPoint y: 232, endPoint x: 364, endPoint y: 231, distance: 158.1
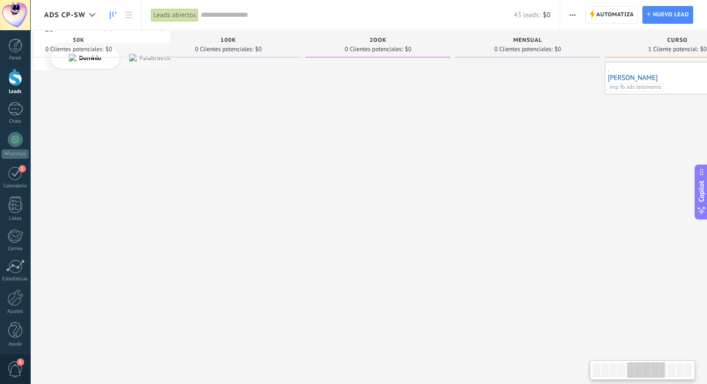
drag, startPoint x: 549, startPoint y: 206, endPoint x: 573, endPoint y: 212, distance: 24.8
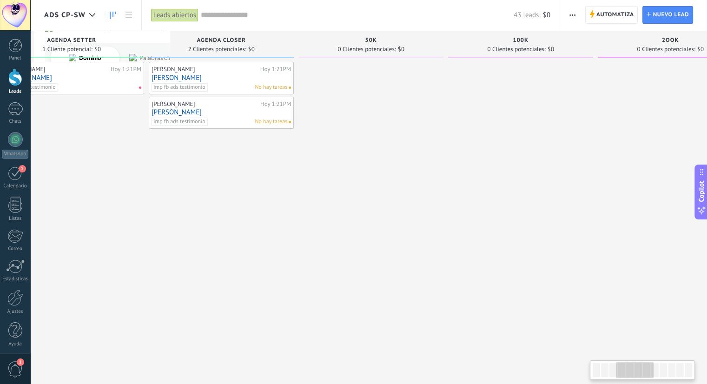
drag, startPoint x: 346, startPoint y: 234, endPoint x: 446, endPoint y: 235, distance: 100.4
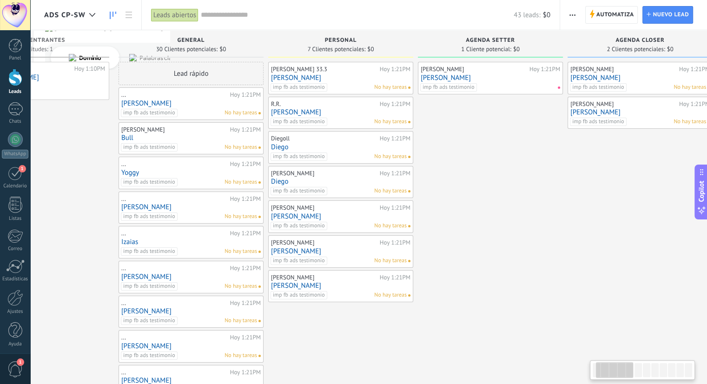
scroll to position [0, 78]
drag, startPoint x: 327, startPoint y: 235, endPoint x: 666, endPoint y: 227, distance: 339.1
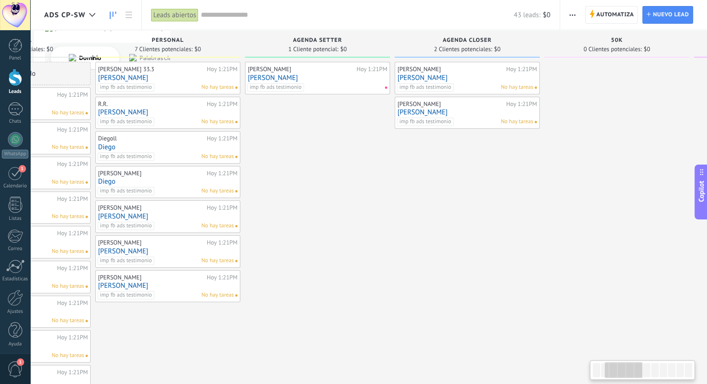
drag, startPoint x: 475, startPoint y: 226, endPoint x: 310, endPoint y: 225, distance: 165.1
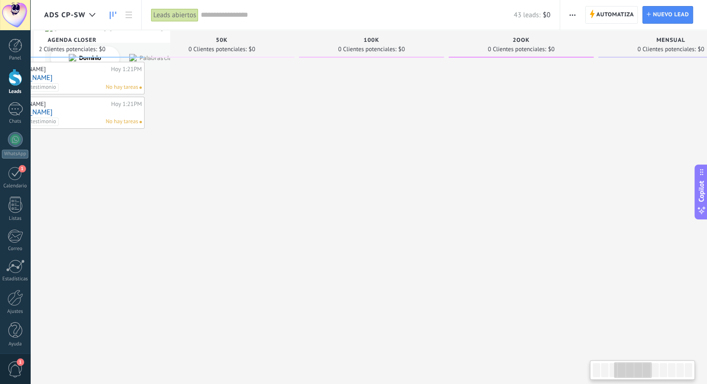
drag, startPoint x: 575, startPoint y: 204, endPoint x: 161, endPoint y: 238, distance: 415.2
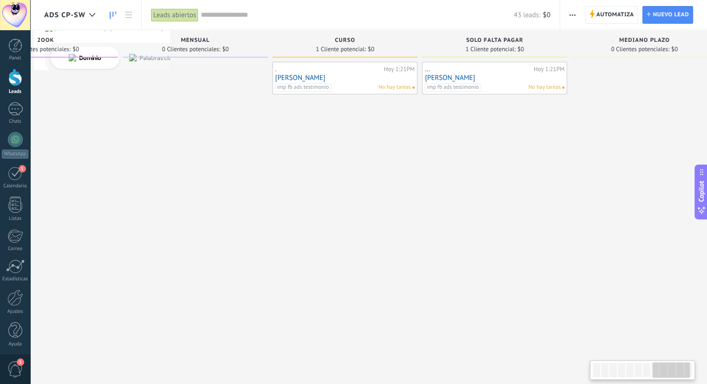
scroll to position [0, 1148]
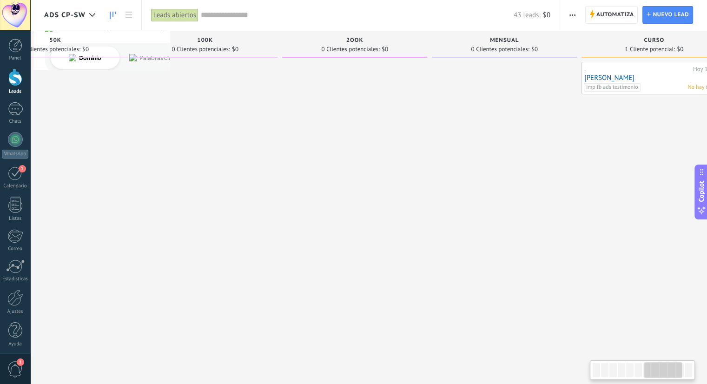
drag, startPoint x: 461, startPoint y: 196, endPoint x: 574, endPoint y: 209, distance: 113.7
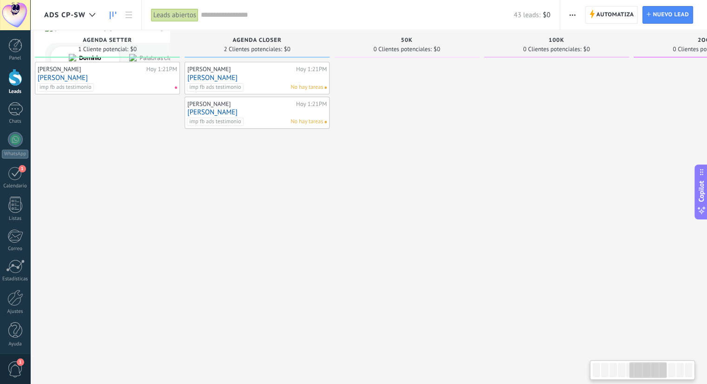
drag, startPoint x: 288, startPoint y: 224, endPoint x: 526, endPoint y: 213, distance: 238.3
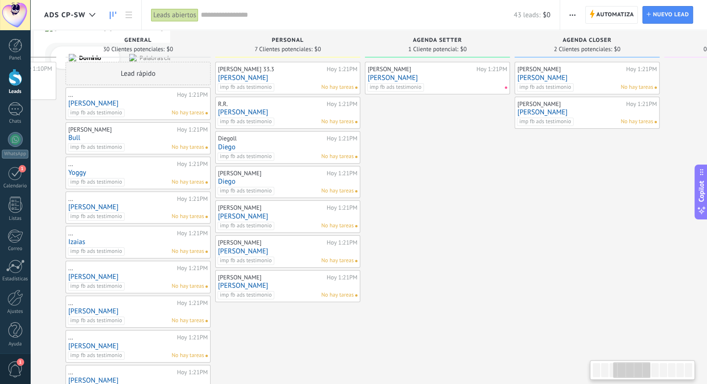
drag, startPoint x: 296, startPoint y: 226, endPoint x: 591, endPoint y: 201, distance: 295.8
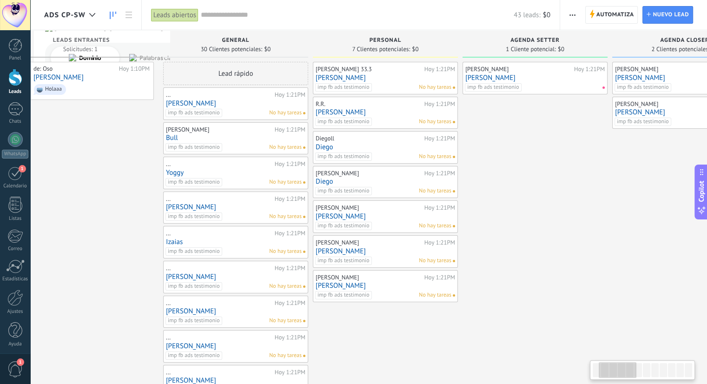
drag, startPoint x: 435, startPoint y: 253, endPoint x: 510, endPoint y: 254, distance: 74.9
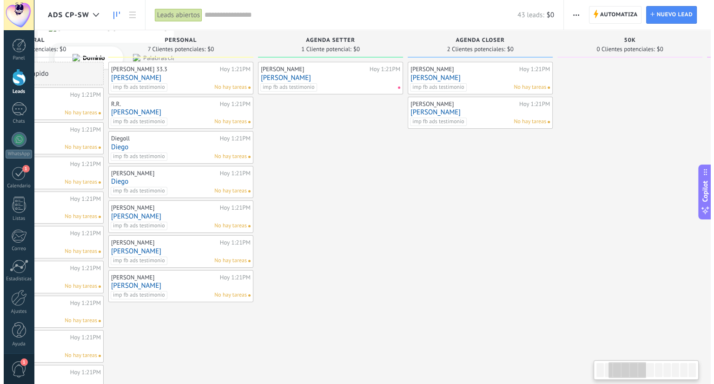
scroll to position [0, 277]
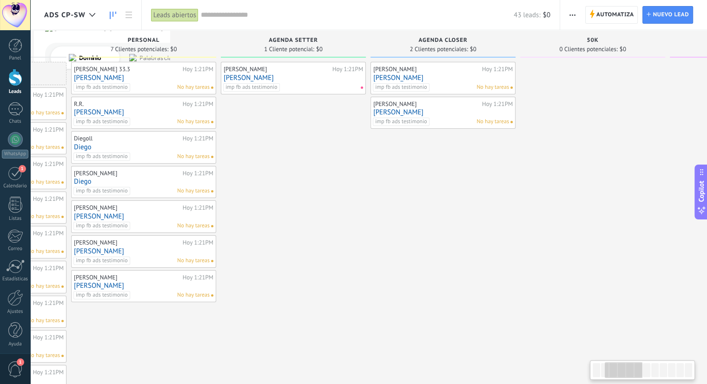
drag, startPoint x: 573, startPoint y: 238, endPoint x: 332, endPoint y: 264, distance: 242.2
click at [433, 76] on link "[PERSON_NAME]" at bounding box center [443, 78] width 140 height 8
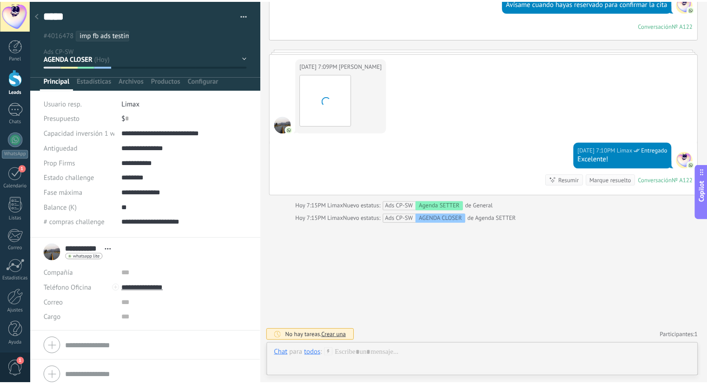
scroll to position [13, 0]
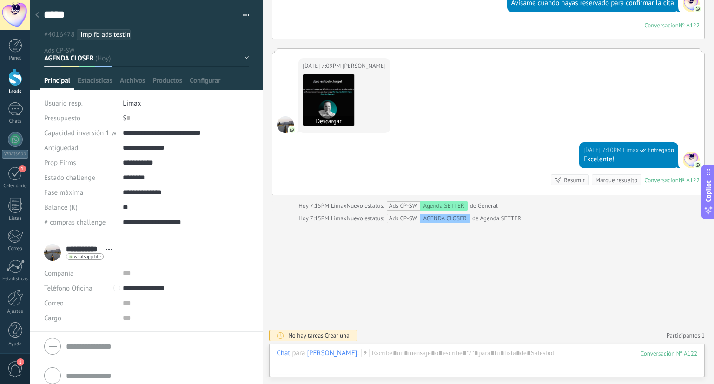
click at [337, 99] on img at bounding box center [328, 99] width 51 height 51
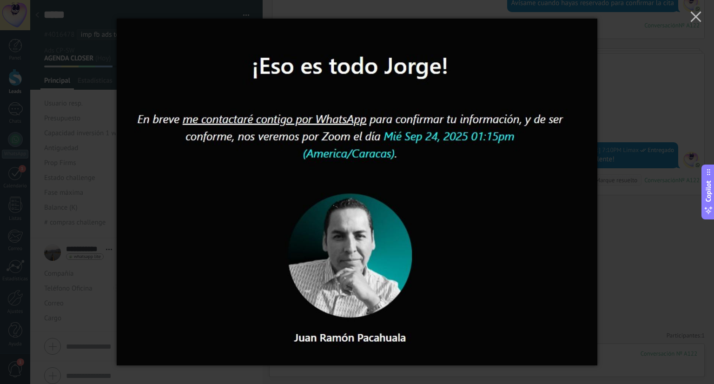
click at [644, 88] on div at bounding box center [357, 192] width 714 height 384
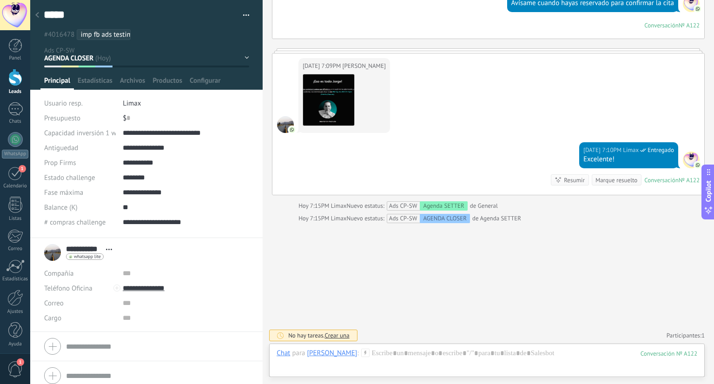
click at [38, 12] on div at bounding box center [37, 16] width 13 height 18
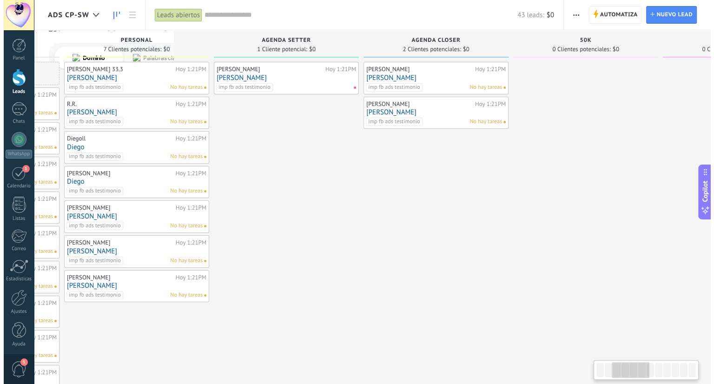
scroll to position [0, 290]
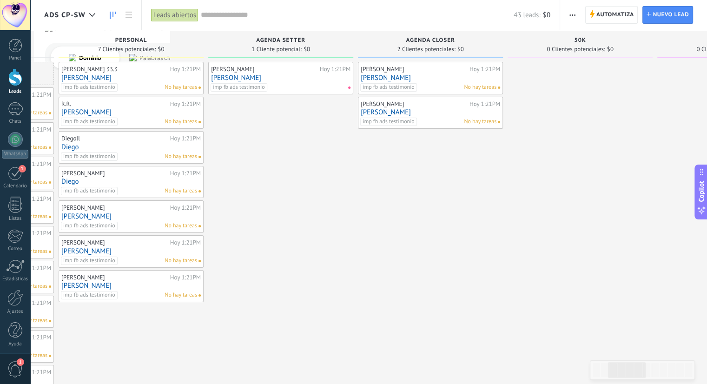
drag, startPoint x: 478, startPoint y: 177, endPoint x: 465, endPoint y: 181, distance: 13.1
click at [424, 74] on link "[PERSON_NAME]" at bounding box center [431, 78] width 140 height 8
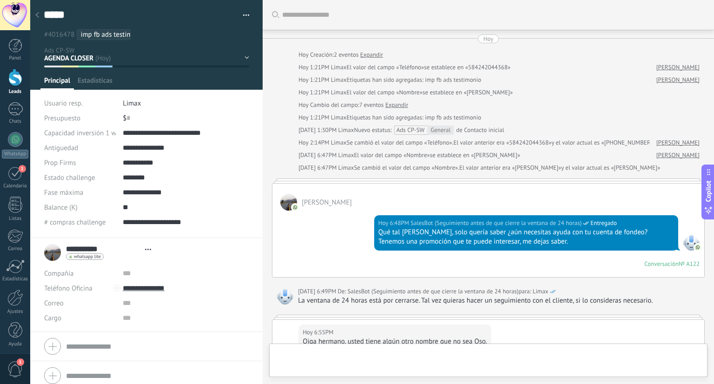
type textarea "*****"
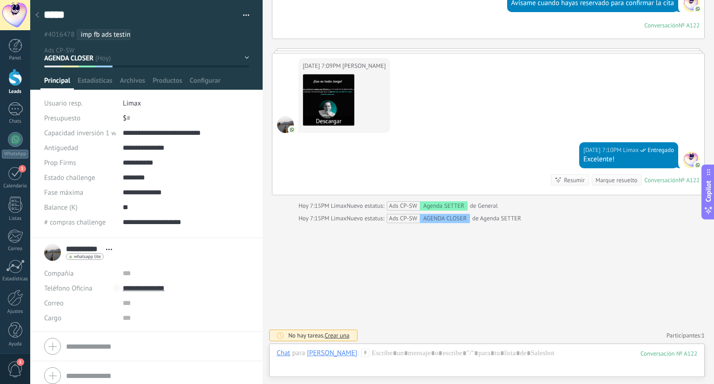
click at [329, 95] on img at bounding box center [328, 99] width 51 height 51
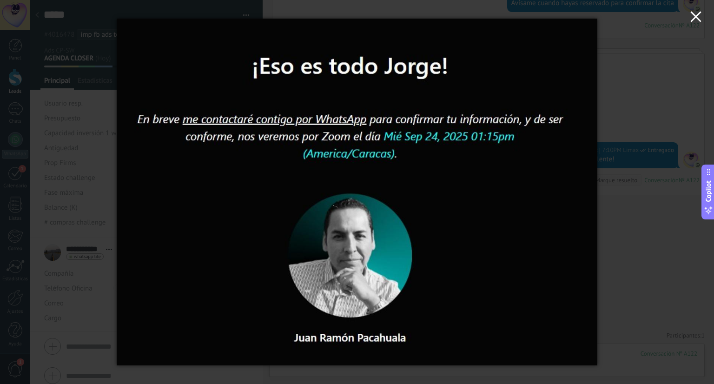
click at [697, 15] on icon "button" at bounding box center [696, 16] width 11 height 11
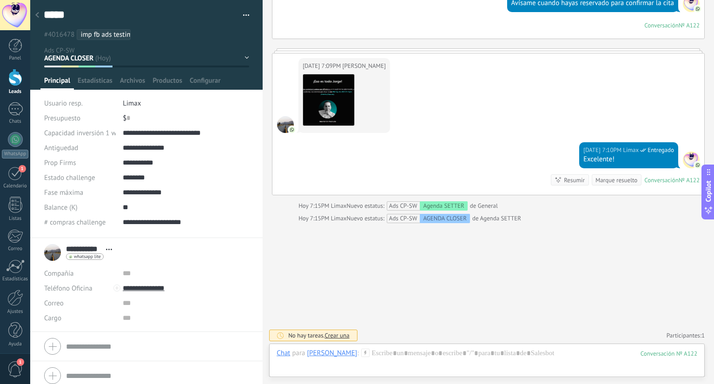
click at [337, 333] on span "Crear una" at bounding box center [337, 336] width 25 height 8
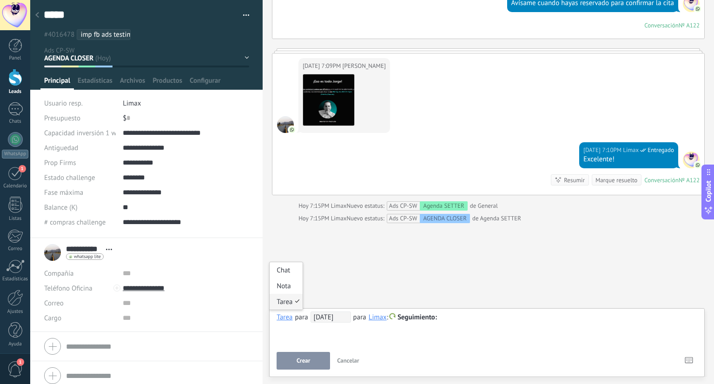
click at [289, 320] on div "Tarea" at bounding box center [285, 317] width 16 height 8
click at [352, 359] on span "Cancelar" at bounding box center [348, 361] width 22 height 8
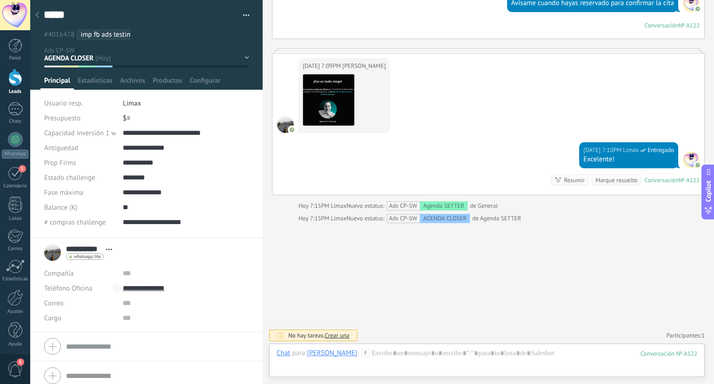
click at [365, 370] on div at bounding box center [487, 363] width 421 height 28
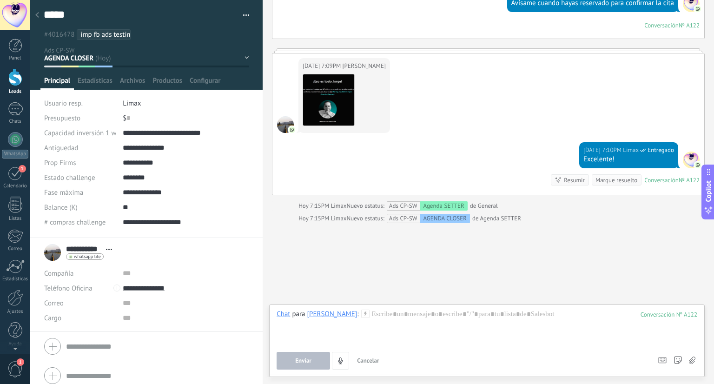
click at [288, 299] on div "Tarea" at bounding box center [286, 298] width 33 height 16
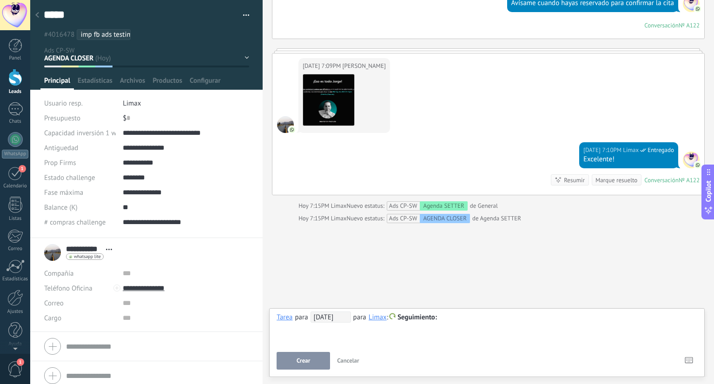
click at [332, 317] on span "25/09/2025" at bounding box center [331, 317] width 40 height 11
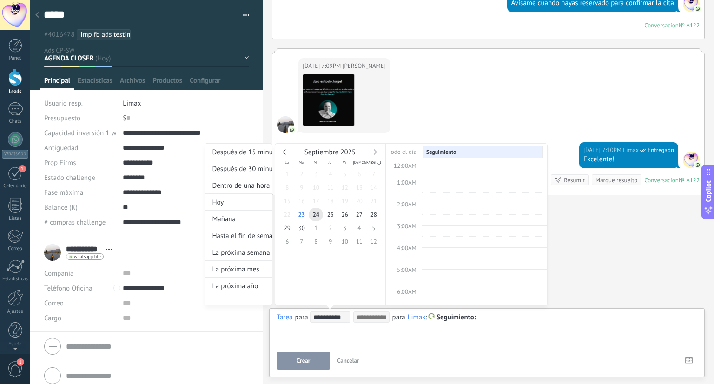
scroll to position [174, 0]
click at [314, 213] on span "24" at bounding box center [316, 214] width 14 height 13
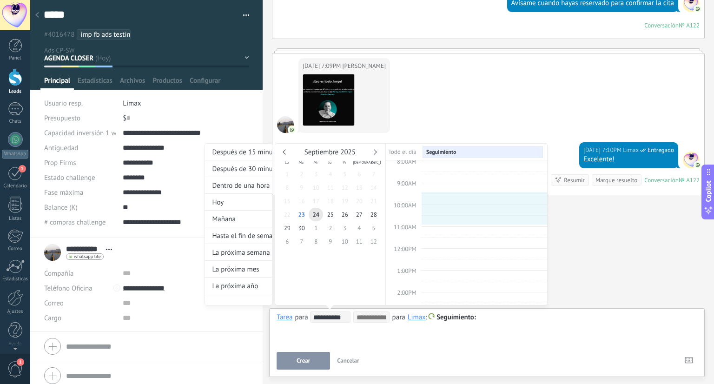
drag, startPoint x: 441, startPoint y: 204, endPoint x: 441, endPoint y: 219, distance: 15.8
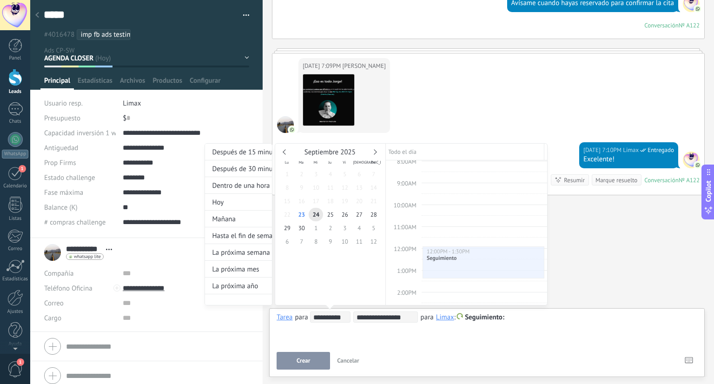
drag, startPoint x: 474, startPoint y: 213, endPoint x: 467, endPoint y: 263, distance: 50.7
drag, startPoint x: 474, startPoint y: 261, endPoint x: 474, endPoint y: 268, distance: 7.0
drag, startPoint x: 482, startPoint y: 288, endPoint x: 476, endPoint y: 268, distance: 21.3
drag, startPoint x: 486, startPoint y: 263, endPoint x: 486, endPoint y: 255, distance: 7.5
type input "**********"
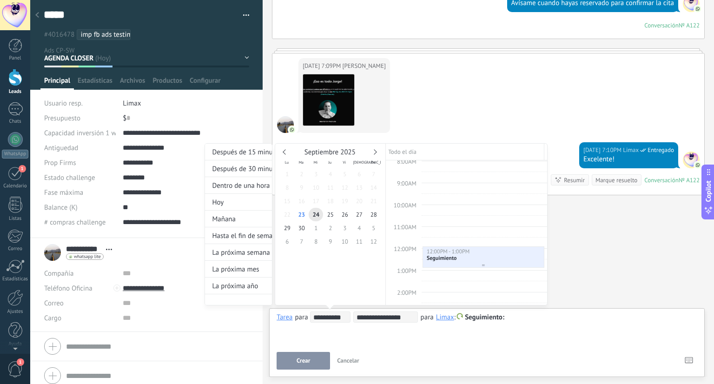
click at [470, 253] on div "12:00PM - 1:00PM" at bounding box center [483, 252] width 114 height 7
click at [439, 258] on div "Seguimiento" at bounding box center [483, 258] width 114 height 7
click at [534, 319] on div "**********" at bounding box center [376, 232] width 343 height 179
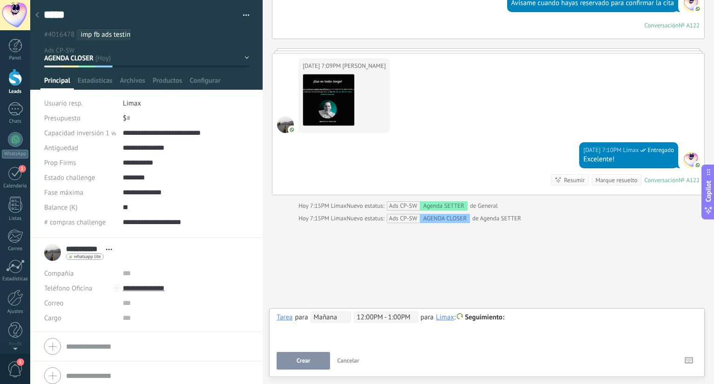
click at [525, 320] on div at bounding box center [487, 317] width 421 height 11
click at [301, 362] on span "Crear" at bounding box center [303, 361] width 13 height 7
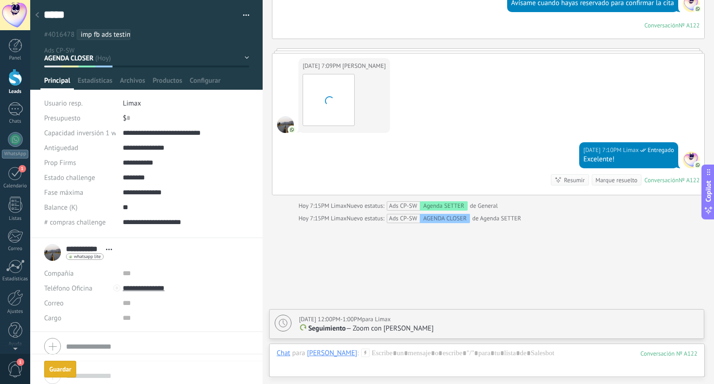
scroll to position [564, 0]
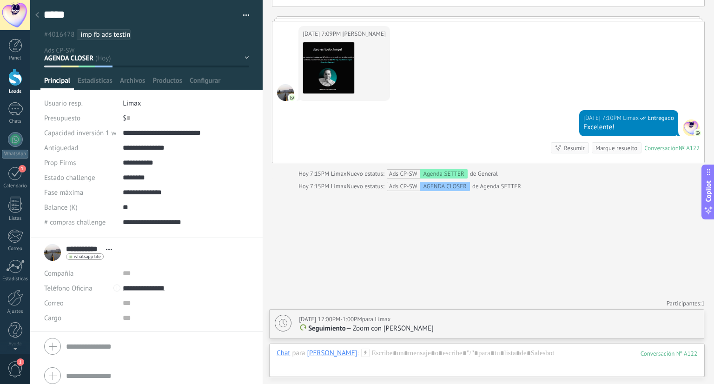
click at [37, 13] on icon at bounding box center [37, 15] width 4 height 6
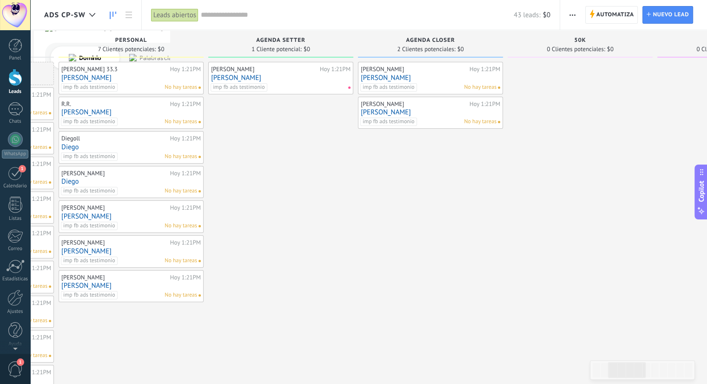
click at [429, 109] on link "[PERSON_NAME]" at bounding box center [431, 112] width 140 height 8
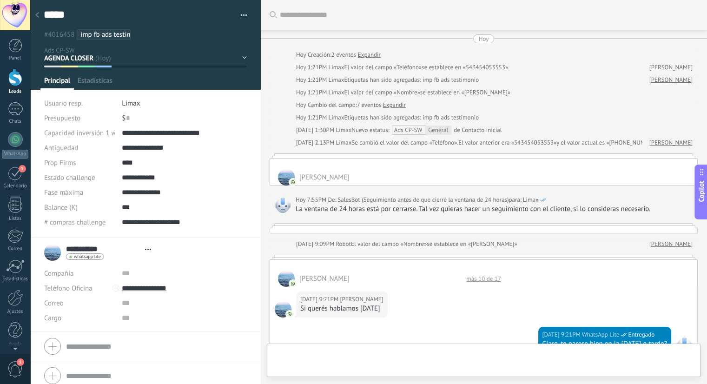
type textarea "*****"
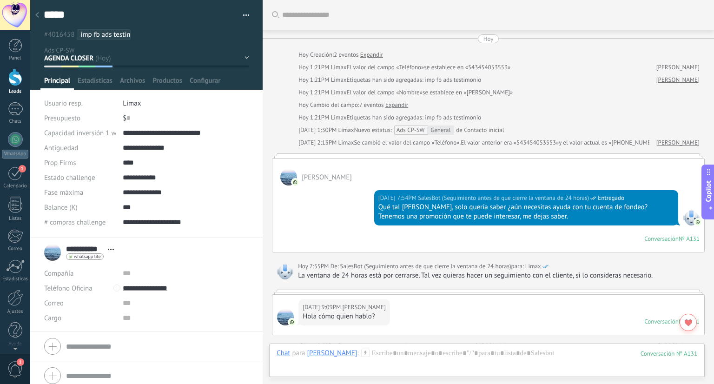
scroll to position [591, 0]
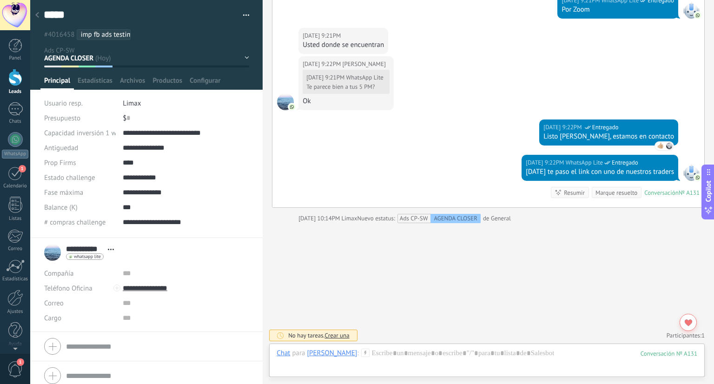
click at [342, 332] on span "Crear una" at bounding box center [337, 336] width 25 height 8
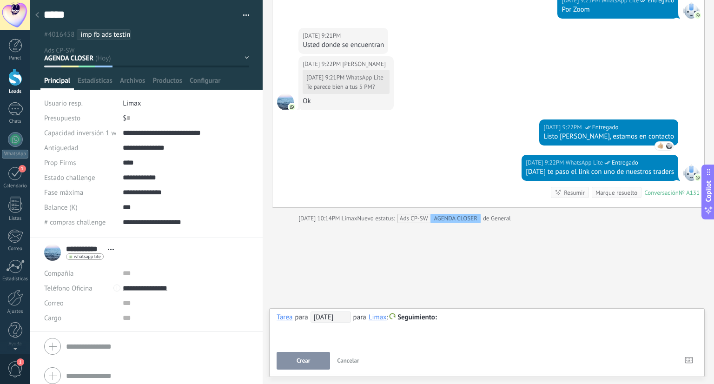
click at [335, 319] on span "25/09/2025" at bounding box center [331, 317] width 40 height 11
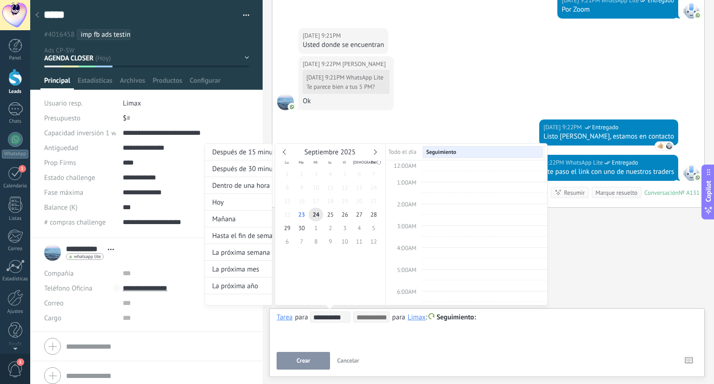
scroll to position [174, 0]
click at [318, 216] on span "24" at bounding box center [316, 214] width 14 height 13
drag, startPoint x: 474, startPoint y: 268, endPoint x: 477, endPoint y: 287, distance: 19.3
click at [477, 287] on div "12:00AM 1:00AM 2:00AM 3:00AM 4:00AM 5:00AM 6:00AM 7:00AM 8:00AM 9:00AM 10:00AM …" at bounding box center [466, 249] width 161 height 524
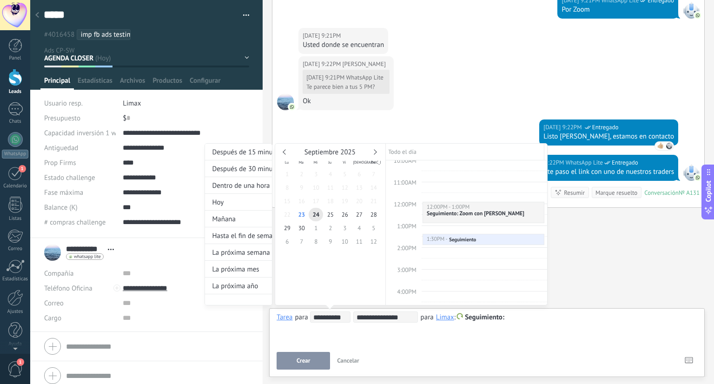
scroll to position [225, 0]
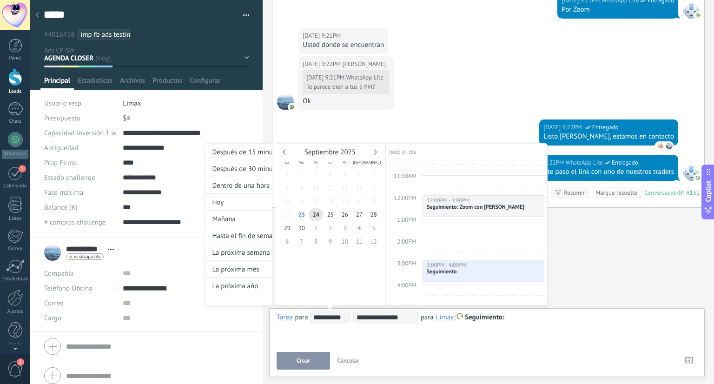
type input "**********"
click at [531, 321] on div "**********" at bounding box center [376, 232] width 343 height 179
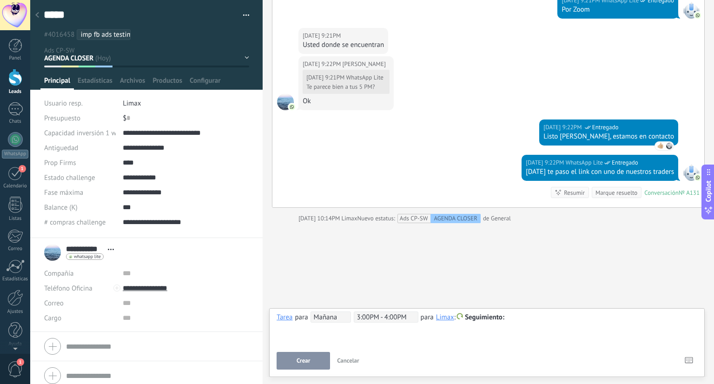
click at [530, 321] on div at bounding box center [487, 317] width 421 height 11
click at [302, 363] on span "Crear" at bounding box center [303, 361] width 13 height 7
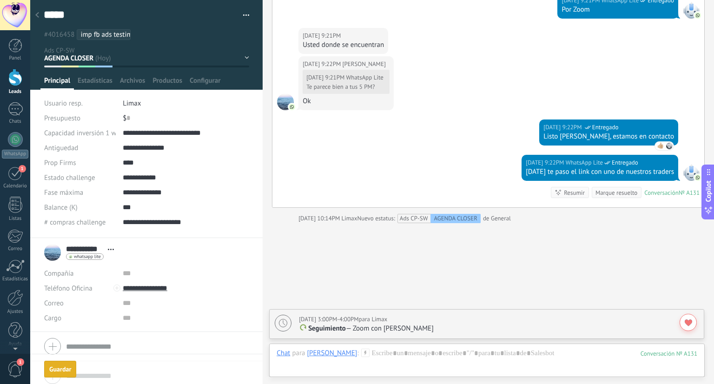
scroll to position [624, 0]
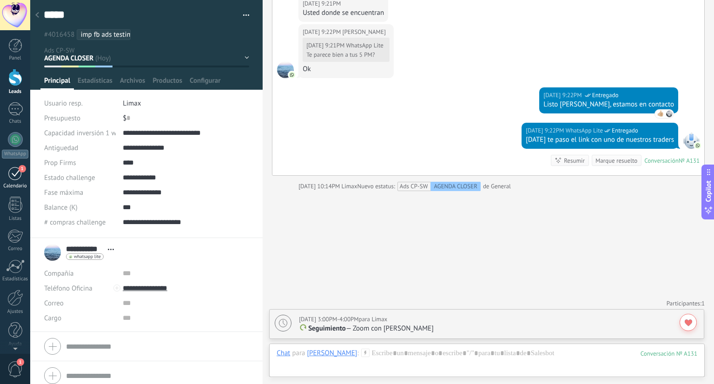
click at [11, 181] on link "1 Calendario" at bounding box center [15, 177] width 30 height 23
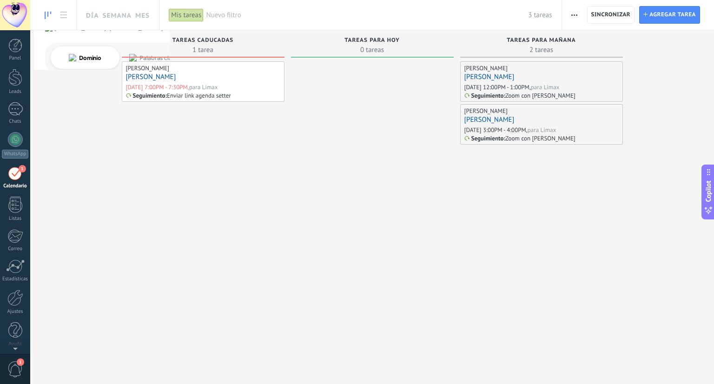
click at [565, 255] on div "Jorge Riera Jorge Mañana 12:00PM - 1:00PM, para Limax Seguimiento : Zoom con Ad…" at bounding box center [541, 210] width 163 height 299
click at [480, 73] on div "[PERSON_NAME]" at bounding box center [542, 78] width 154 height 10
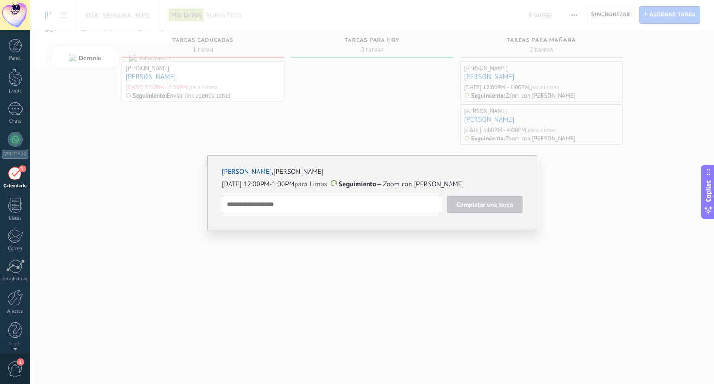
click at [367, 127] on div "Jorge , Jorge Riera Mañana 12:00PM-1:00PM para Limax Seguimiento — Zoom con Adr…" at bounding box center [372, 192] width 684 height 384
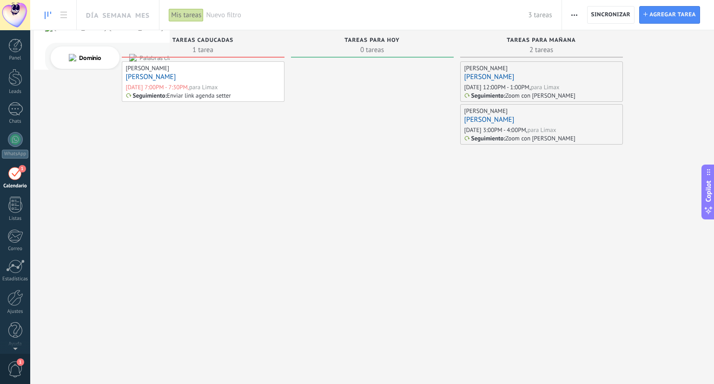
click at [470, 80] on link "[PERSON_NAME]" at bounding box center [490, 77] width 50 height 9
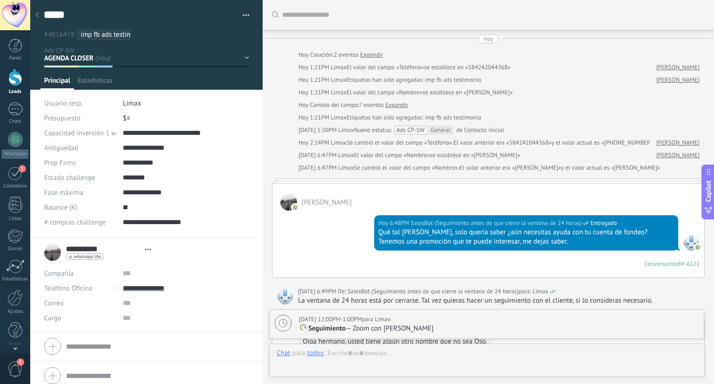
type textarea "*****"
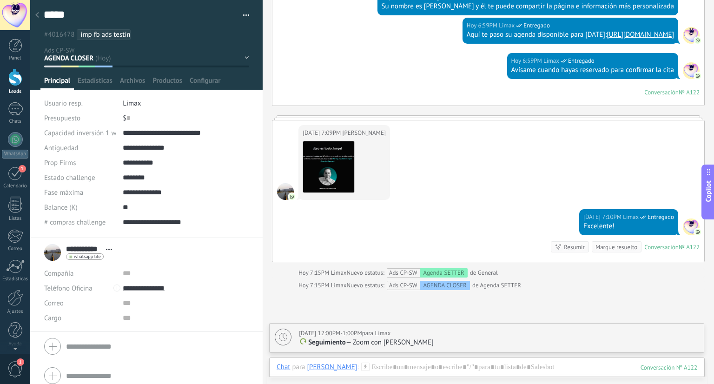
scroll to position [478, 0]
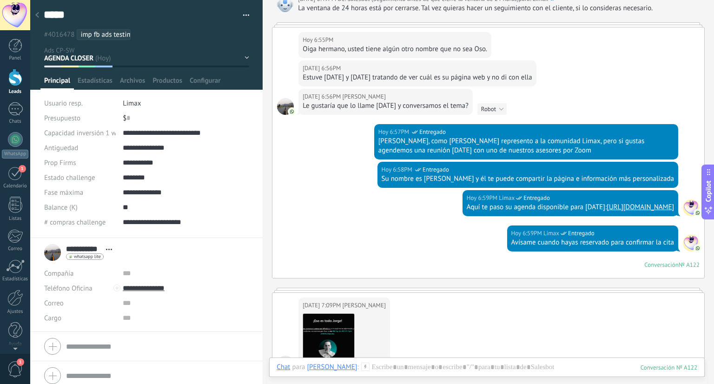
scroll to position [199, 0]
